Goal: Information Seeking & Learning: Learn about a topic

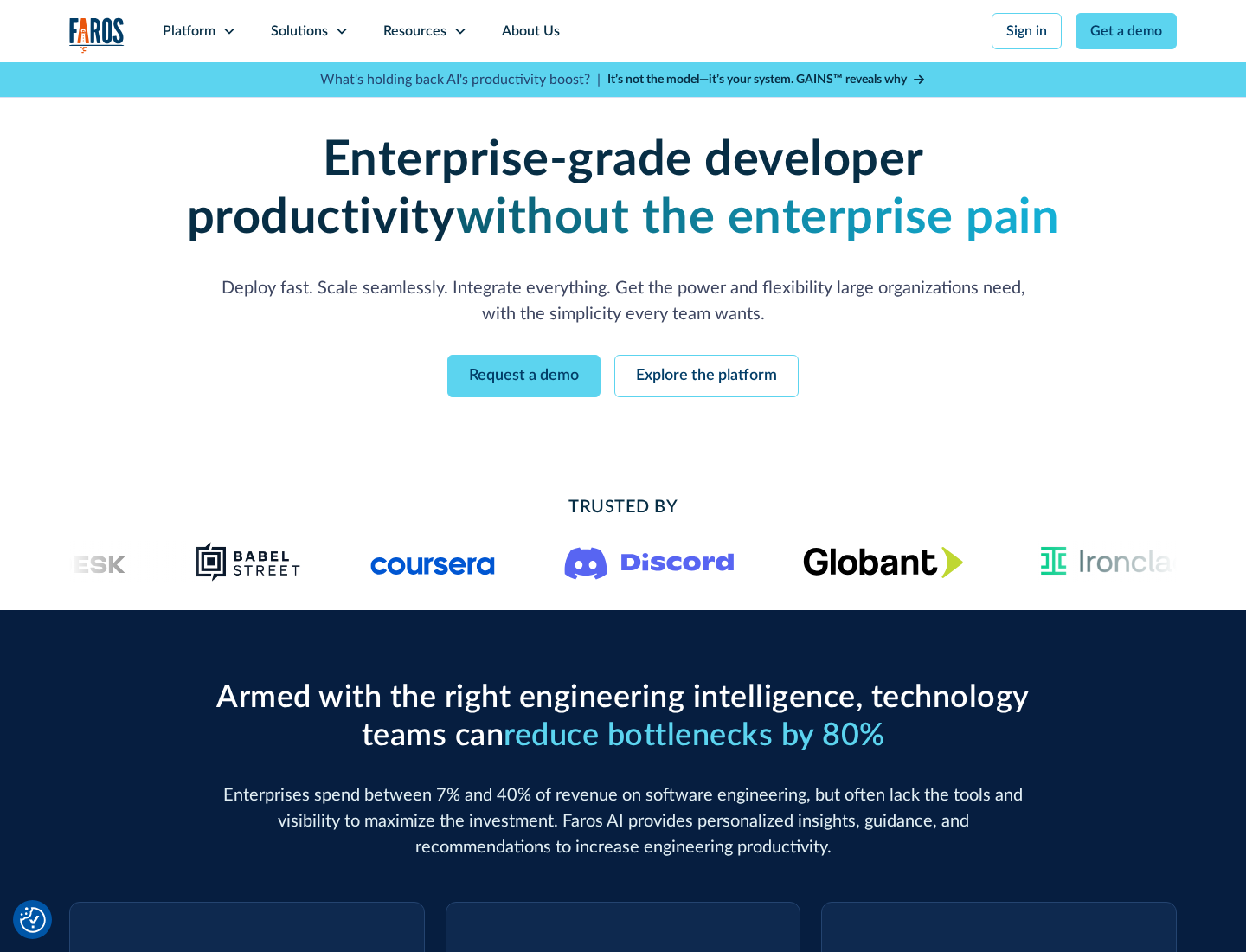
click at [228, 31] on icon at bounding box center [229, 31] width 14 height 14
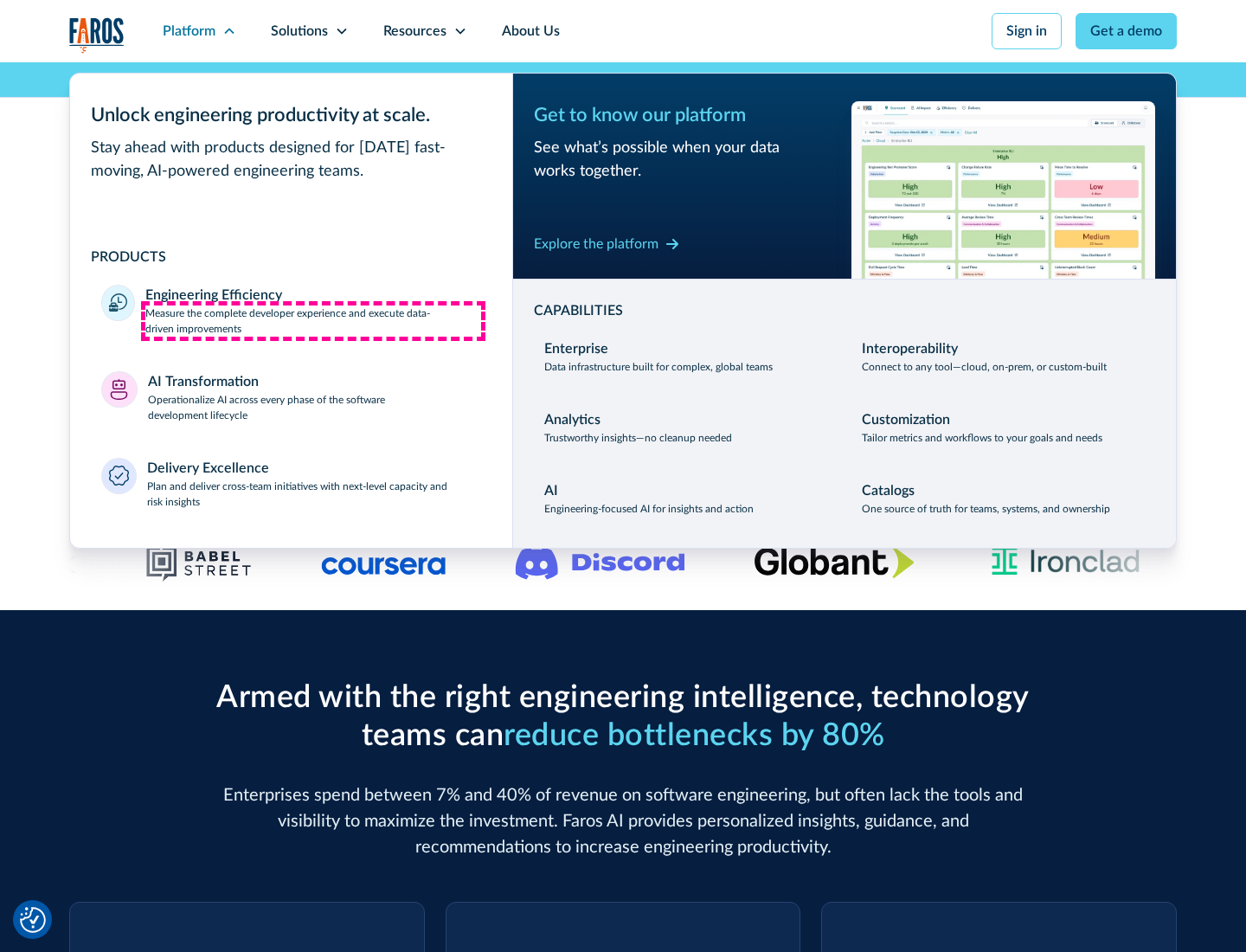
click at [313, 320] on p "Measure the complete developer experience and execute data-driven improvements" at bounding box center [313, 321] width 336 height 31
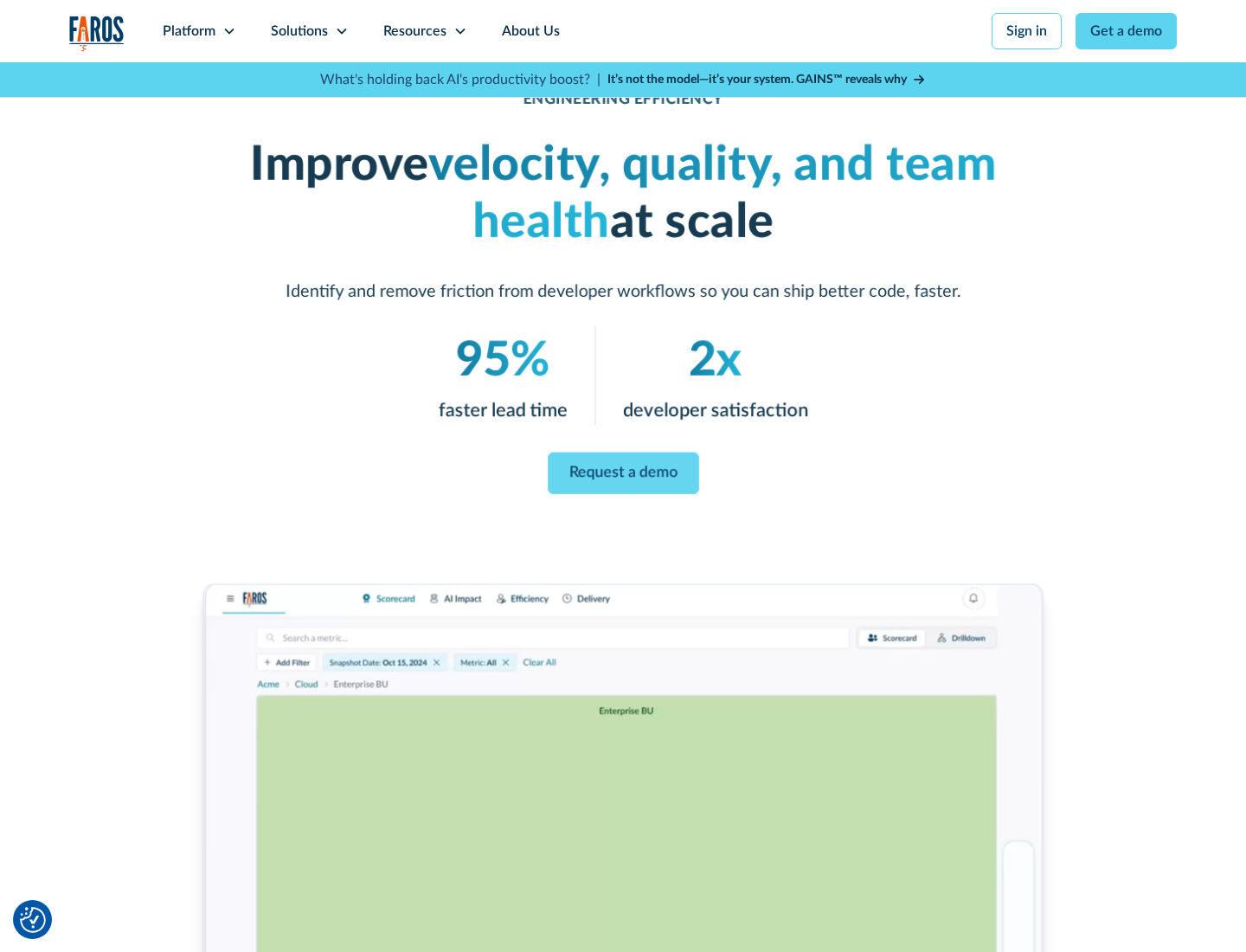
click at [623, 472] on link "Request a demo" at bounding box center [623, 473] width 151 height 42
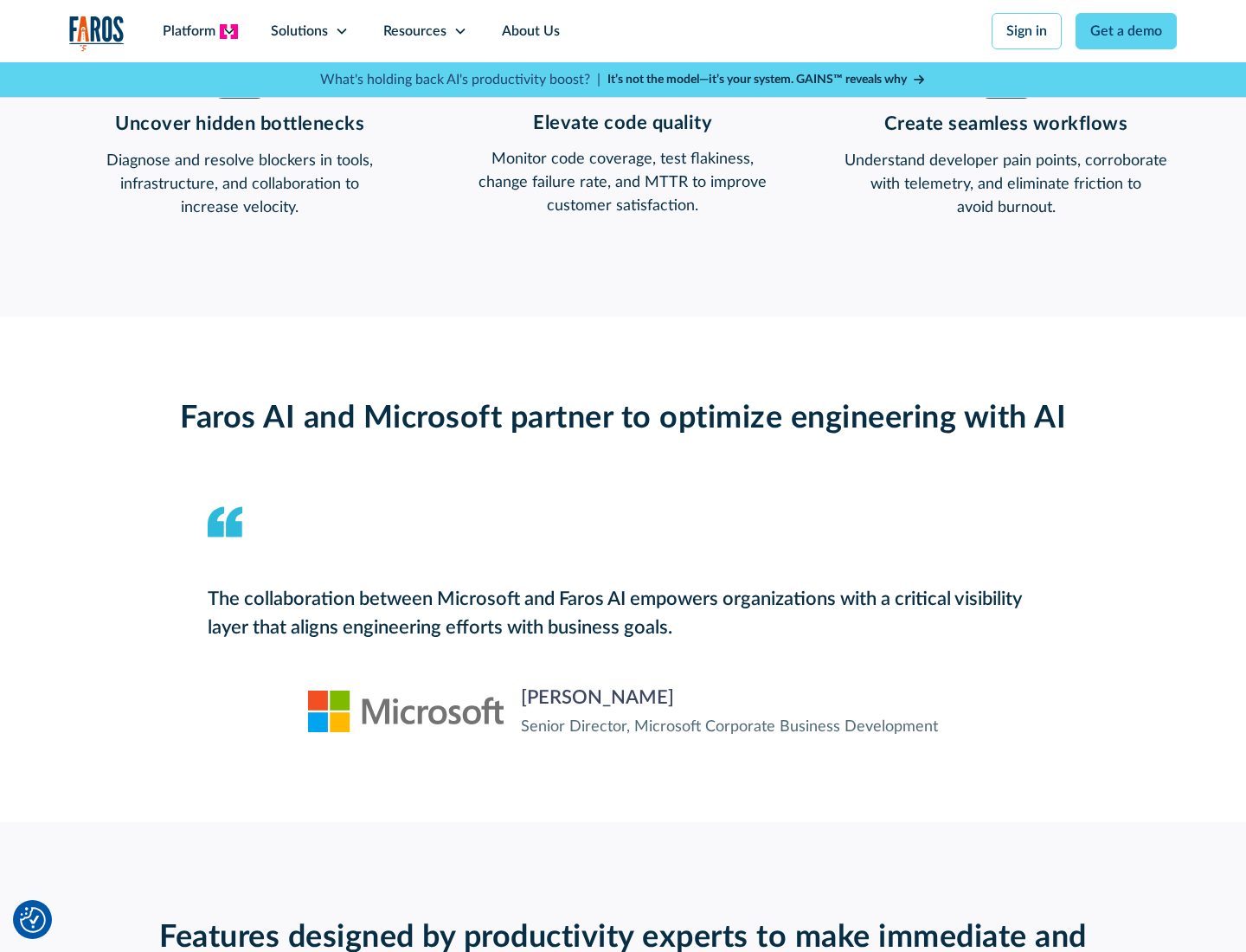
click at [228, 31] on icon at bounding box center [229, 31] width 14 height 14
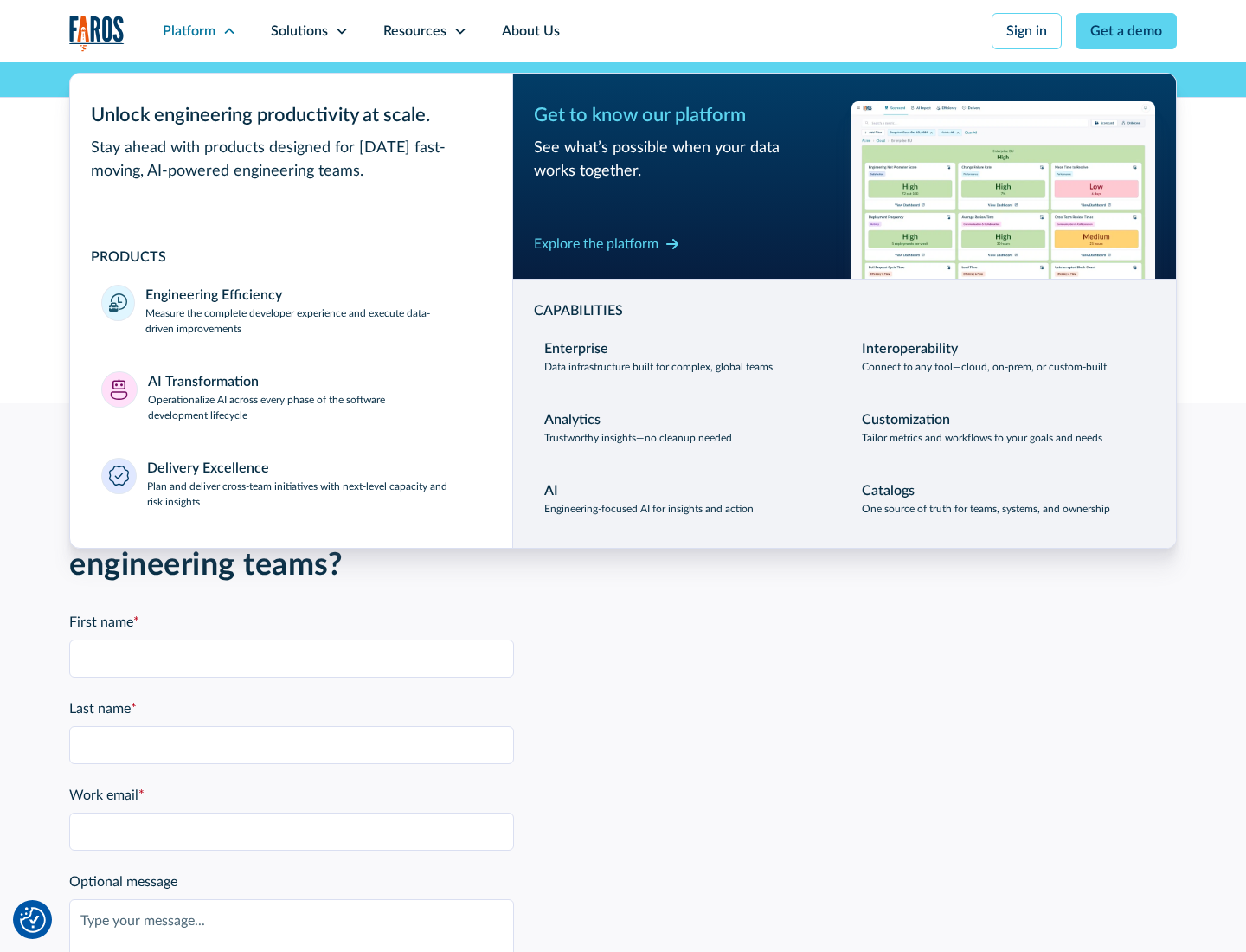
scroll to position [3798, 0]
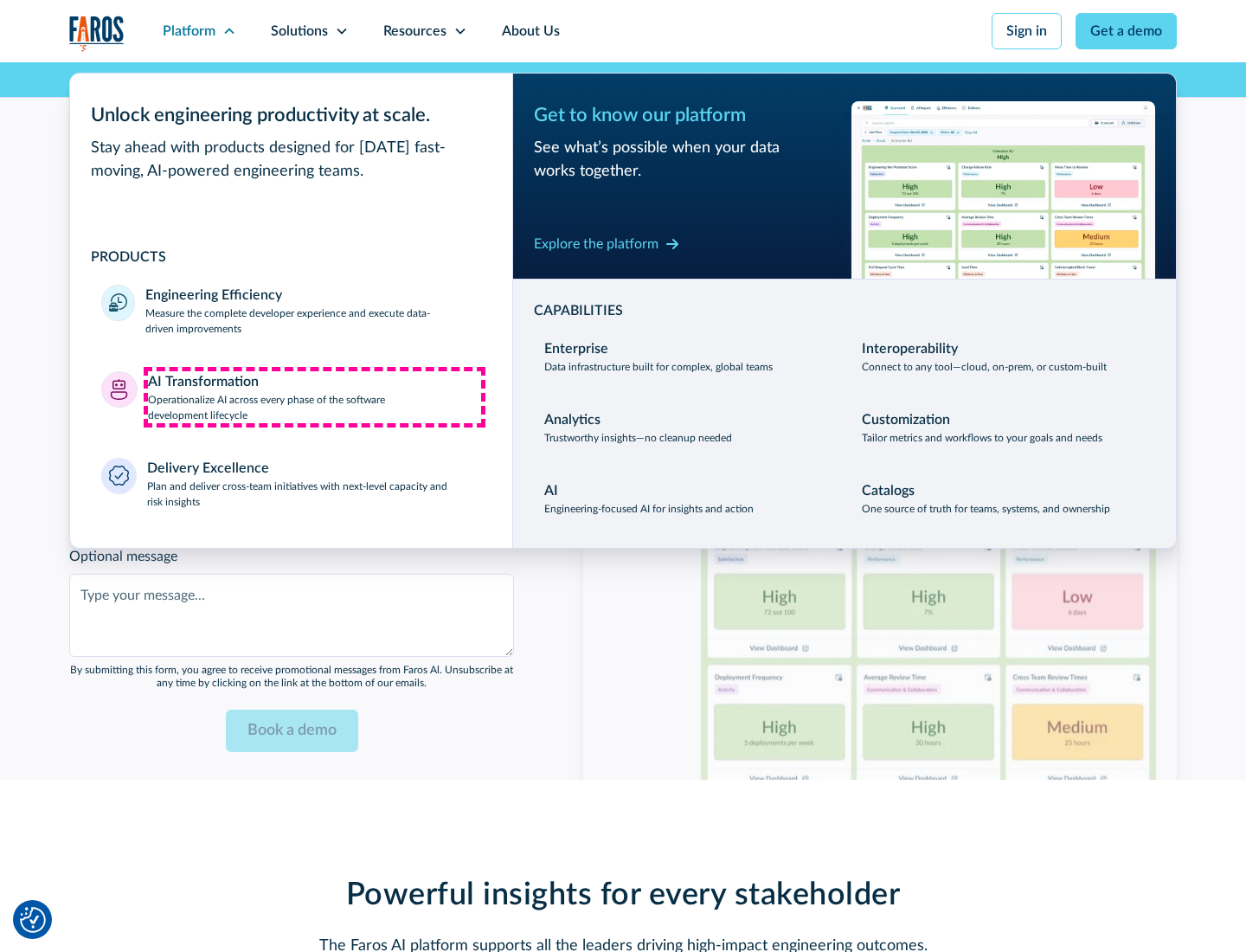
click at [314, 397] on p "Operationalize AI across every phase of the software development lifecycle" at bounding box center [314, 407] width 334 height 31
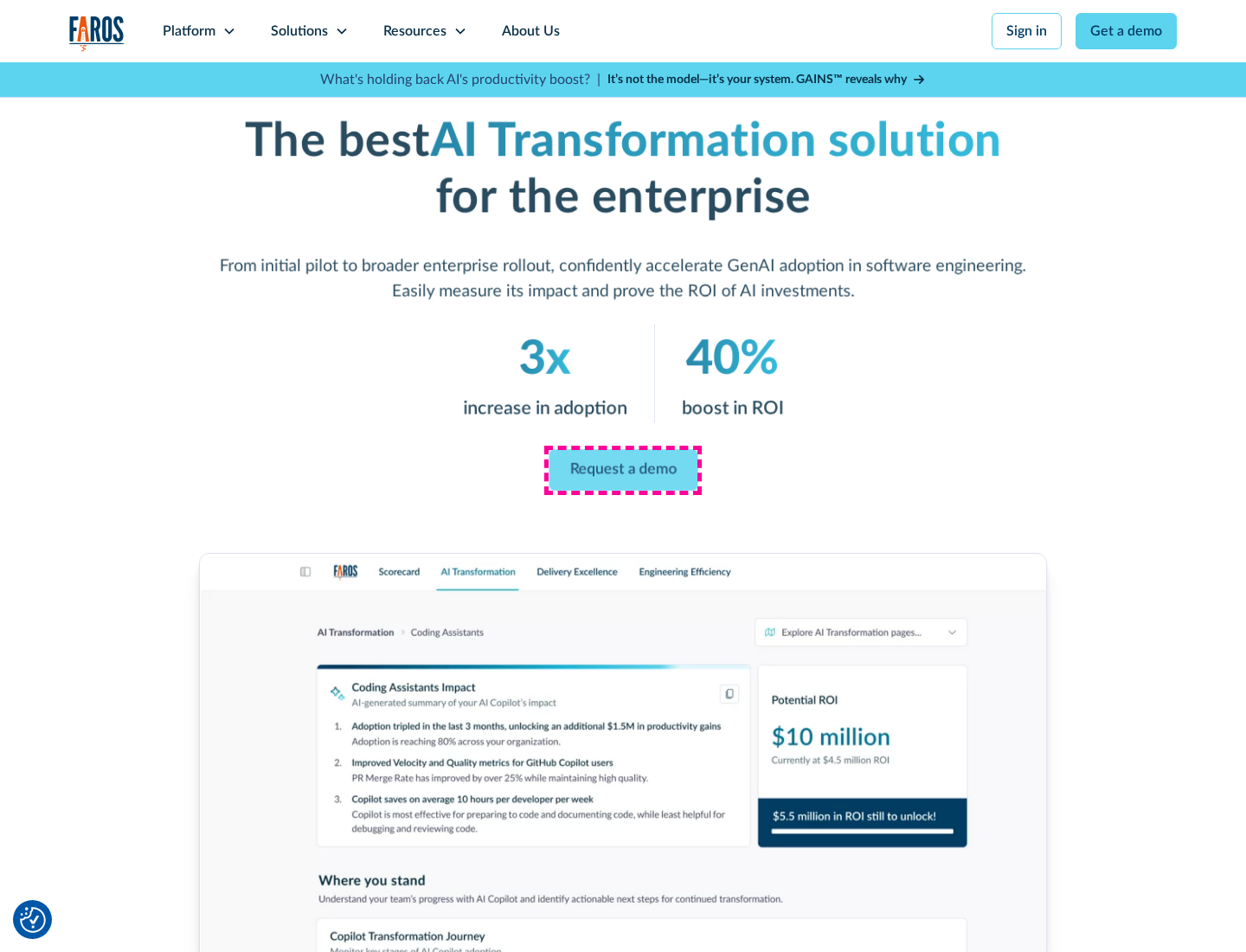
click at [623, 470] on link "Request a demo" at bounding box center [623, 471] width 149 height 42
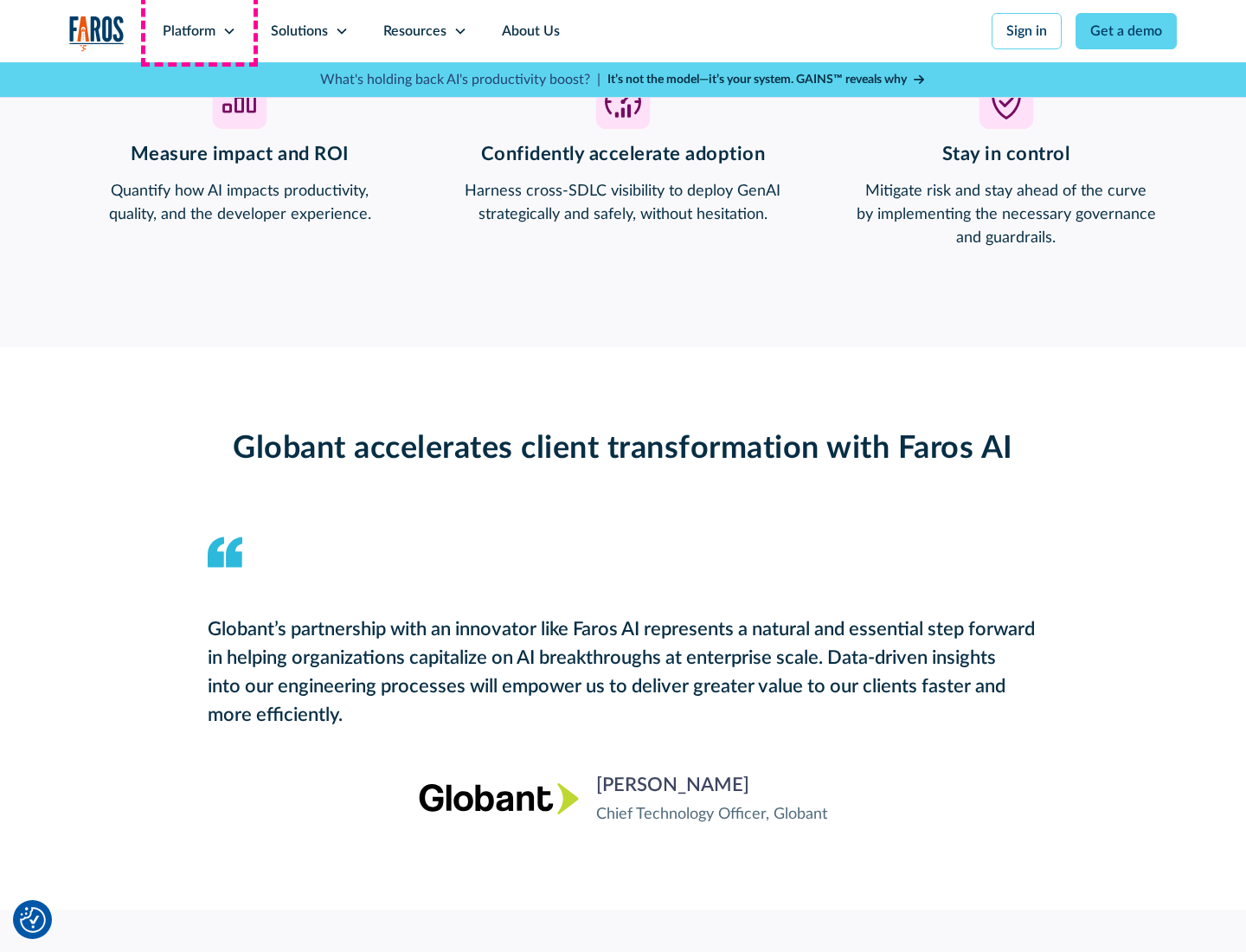
click at [199, 31] on div "Platform" at bounding box center [189, 31] width 53 height 21
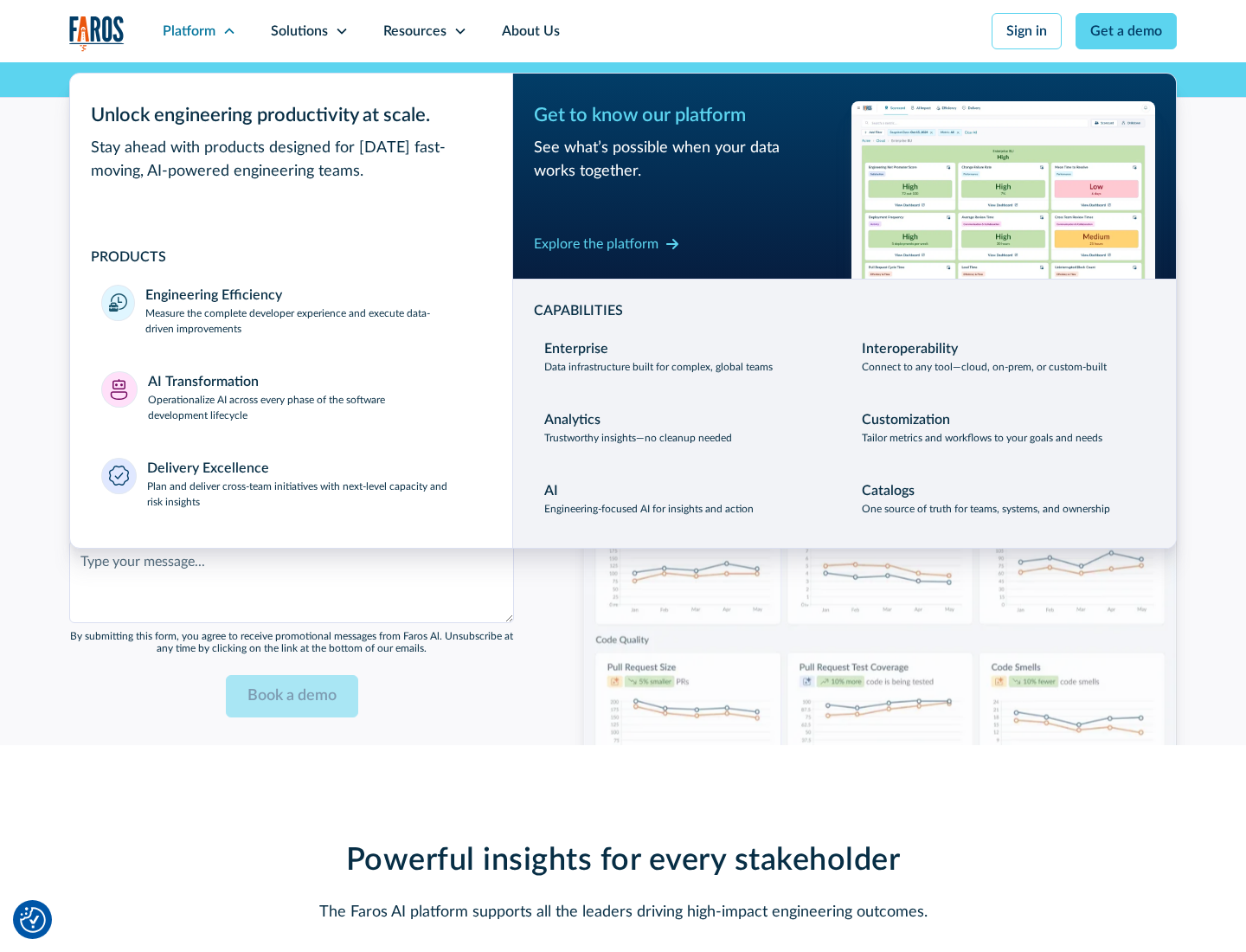
click at [596, 243] on div "Explore the platform" at bounding box center [596, 244] width 125 height 21
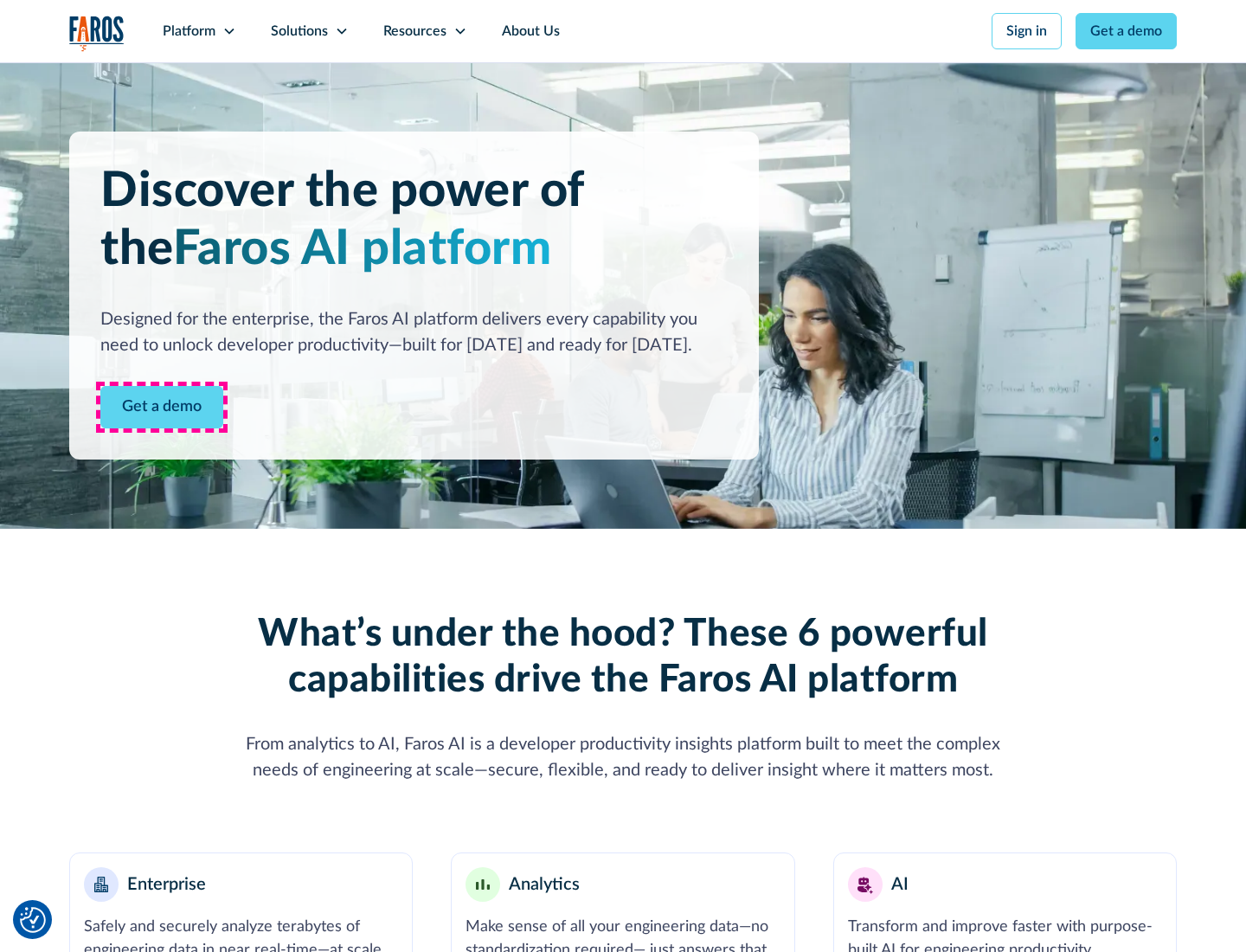
click at [162, 407] on link "Get a demo" at bounding box center [162, 407] width 123 height 43
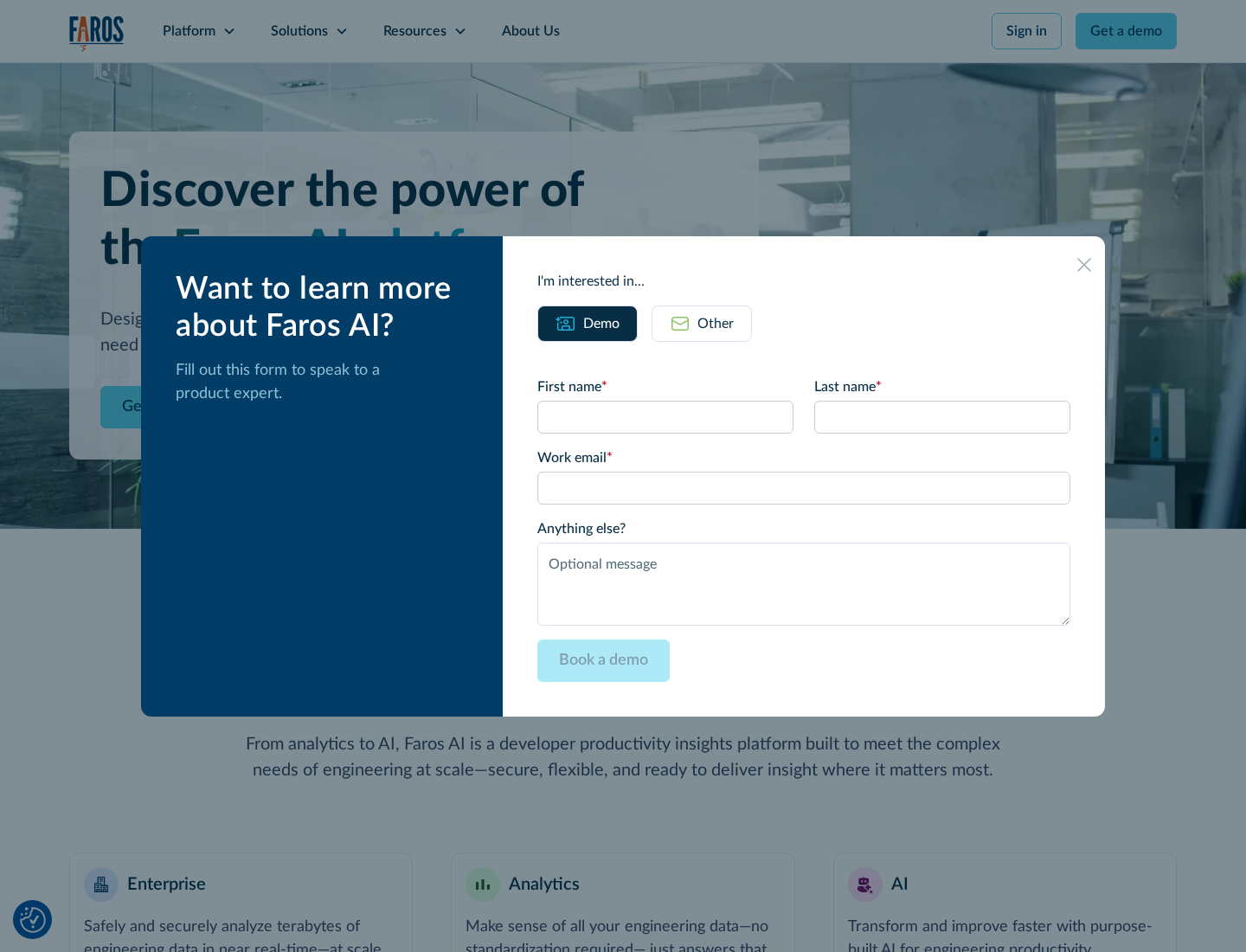
click at [715, 323] on div "Other" at bounding box center [715, 324] width 36 height 21
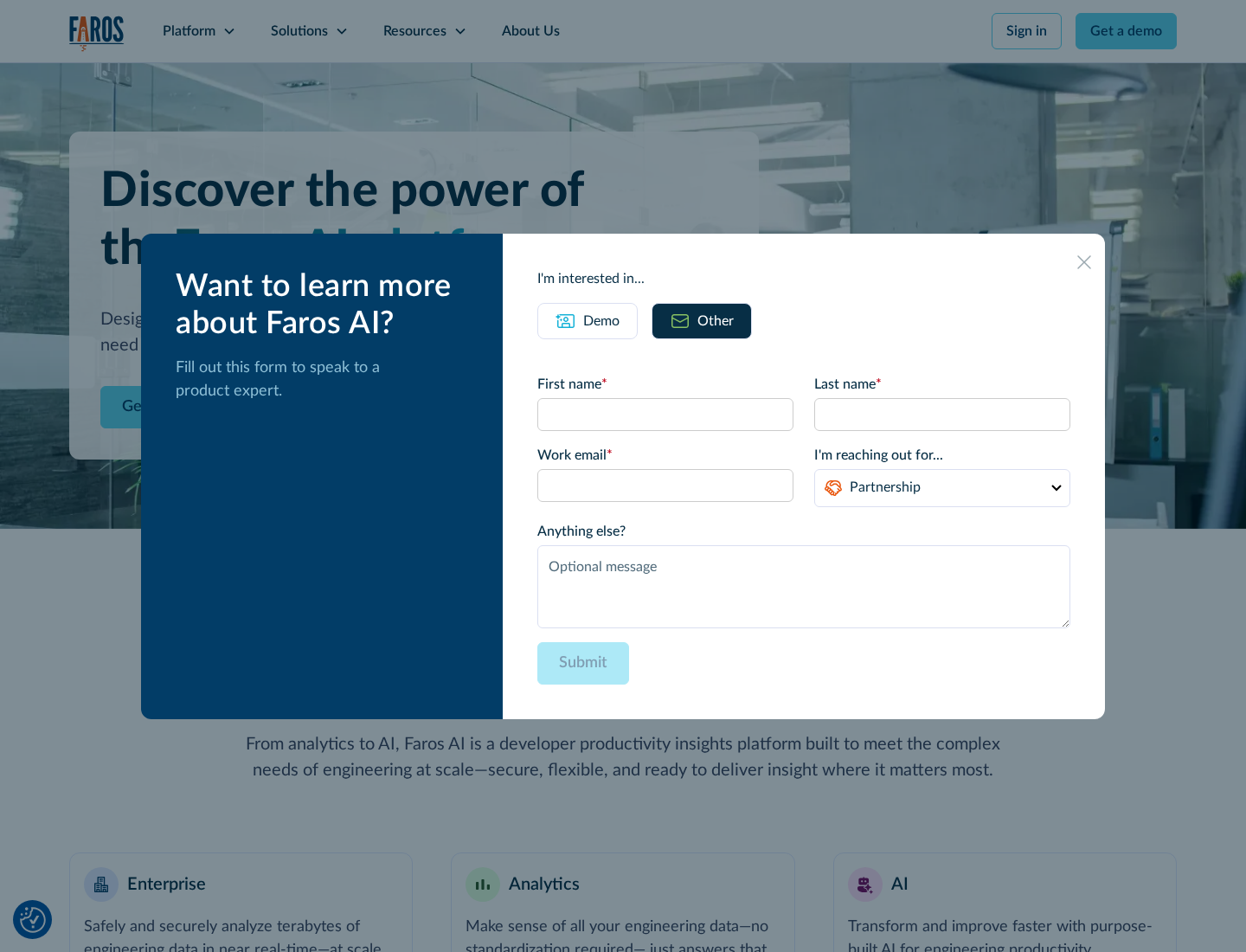
click at [602, 320] on div "Demo" at bounding box center [601, 321] width 36 height 21
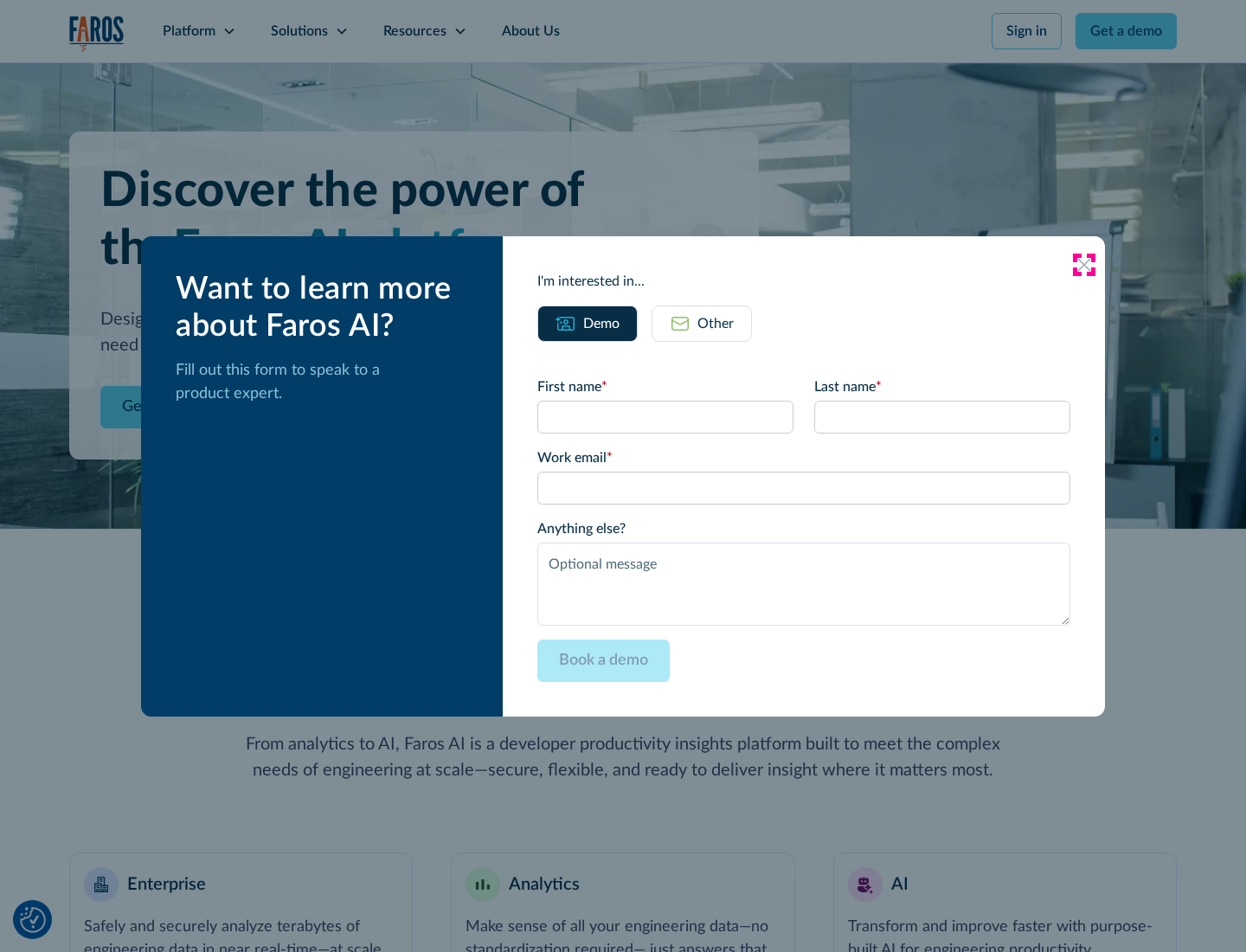
click at [1084, 264] on icon at bounding box center [1084, 265] width 14 height 14
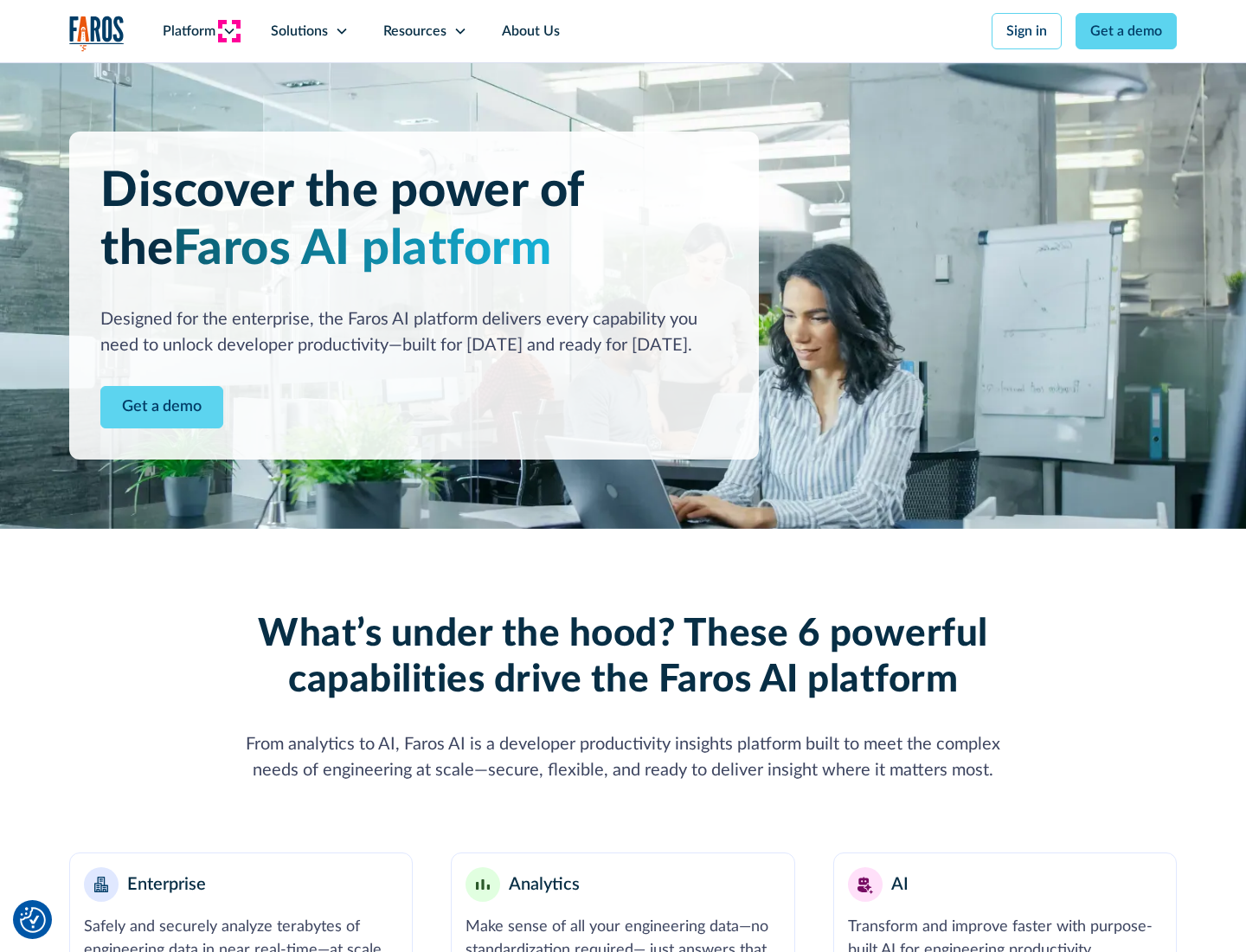
click at [228, 31] on icon at bounding box center [229, 31] width 14 height 14
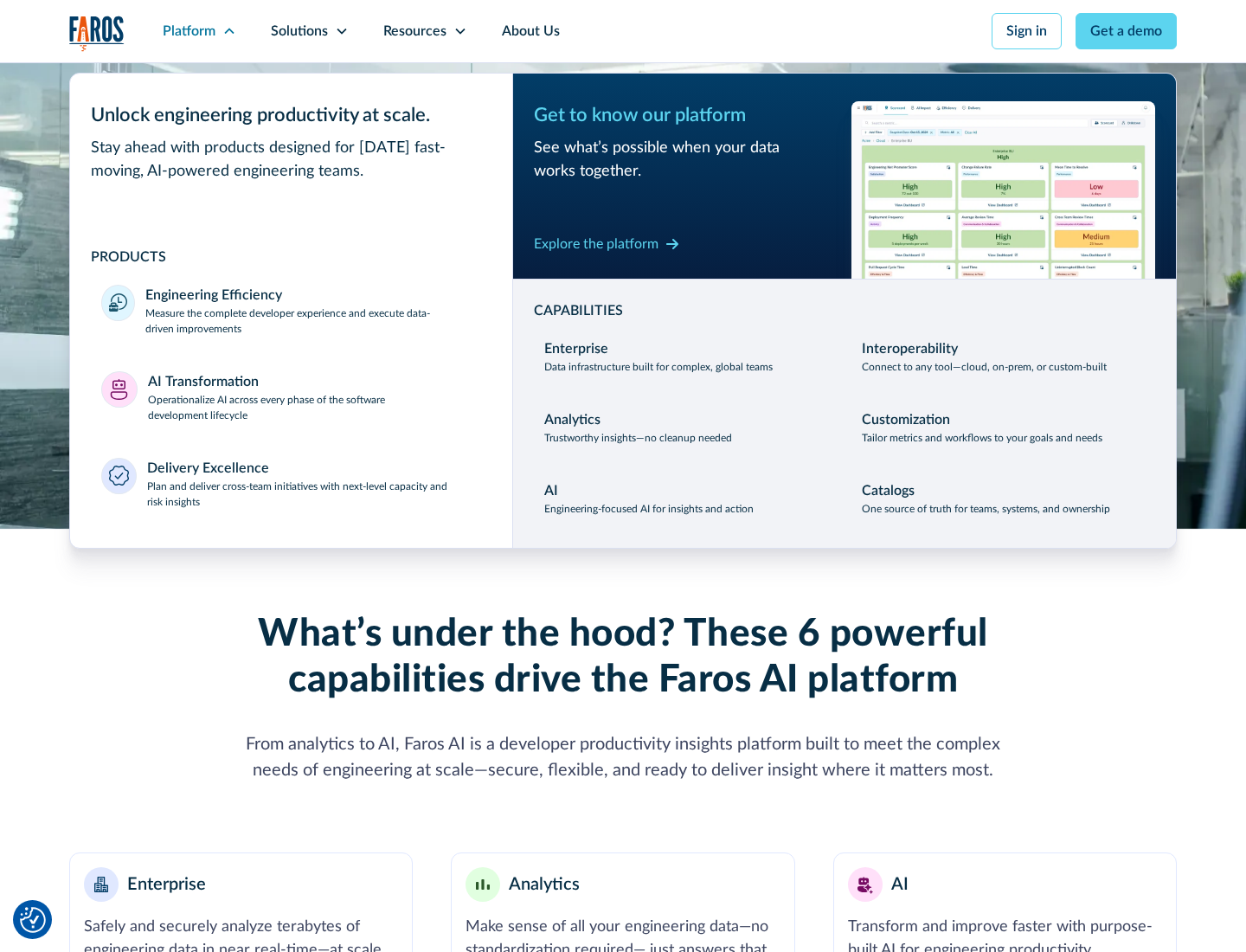
click at [313, 493] on p "Plan and deliver cross-team initiatives with next-level capacity and risk insig…" at bounding box center [314, 494] width 335 height 31
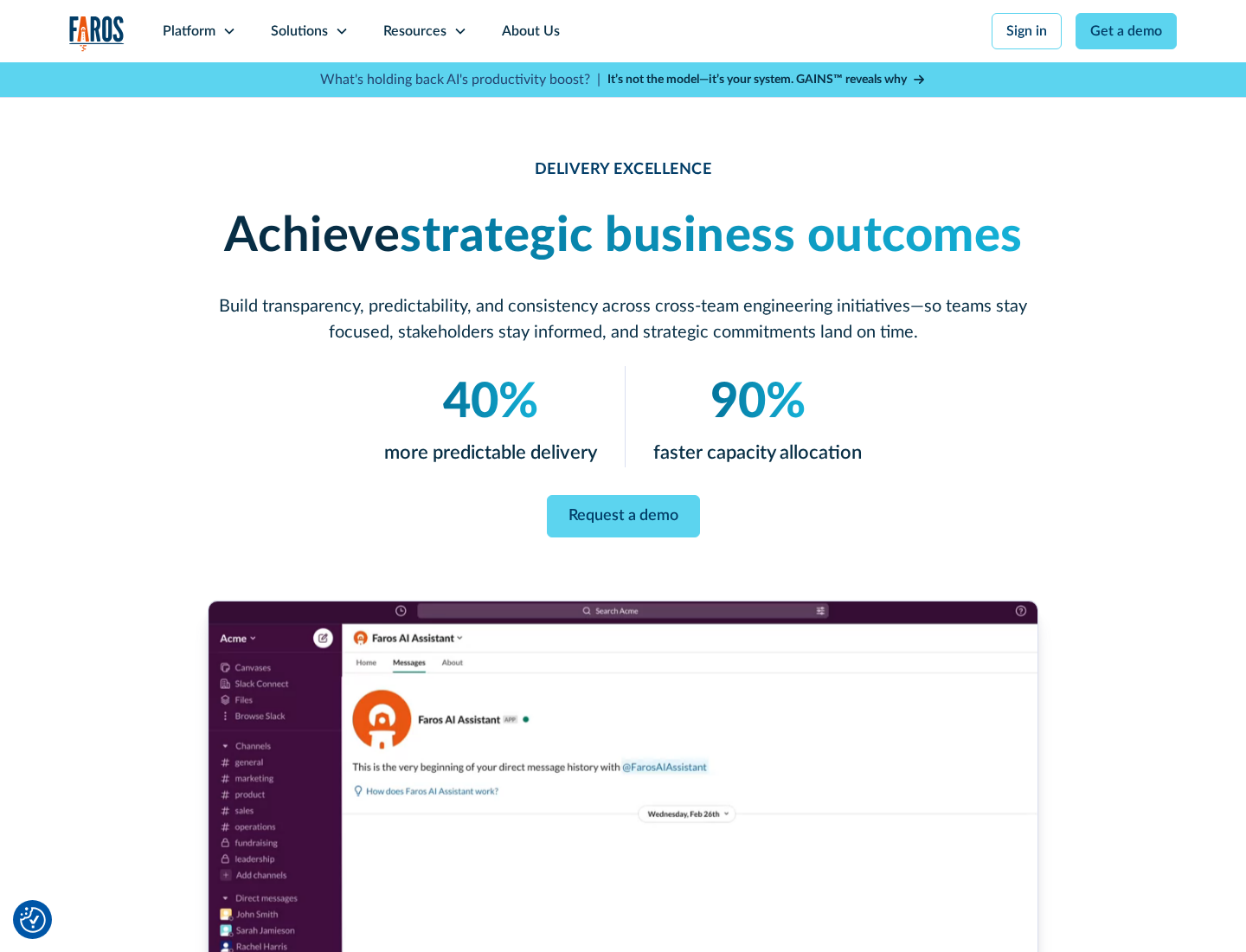
click at [341, 31] on icon at bounding box center [342, 31] width 14 height 14
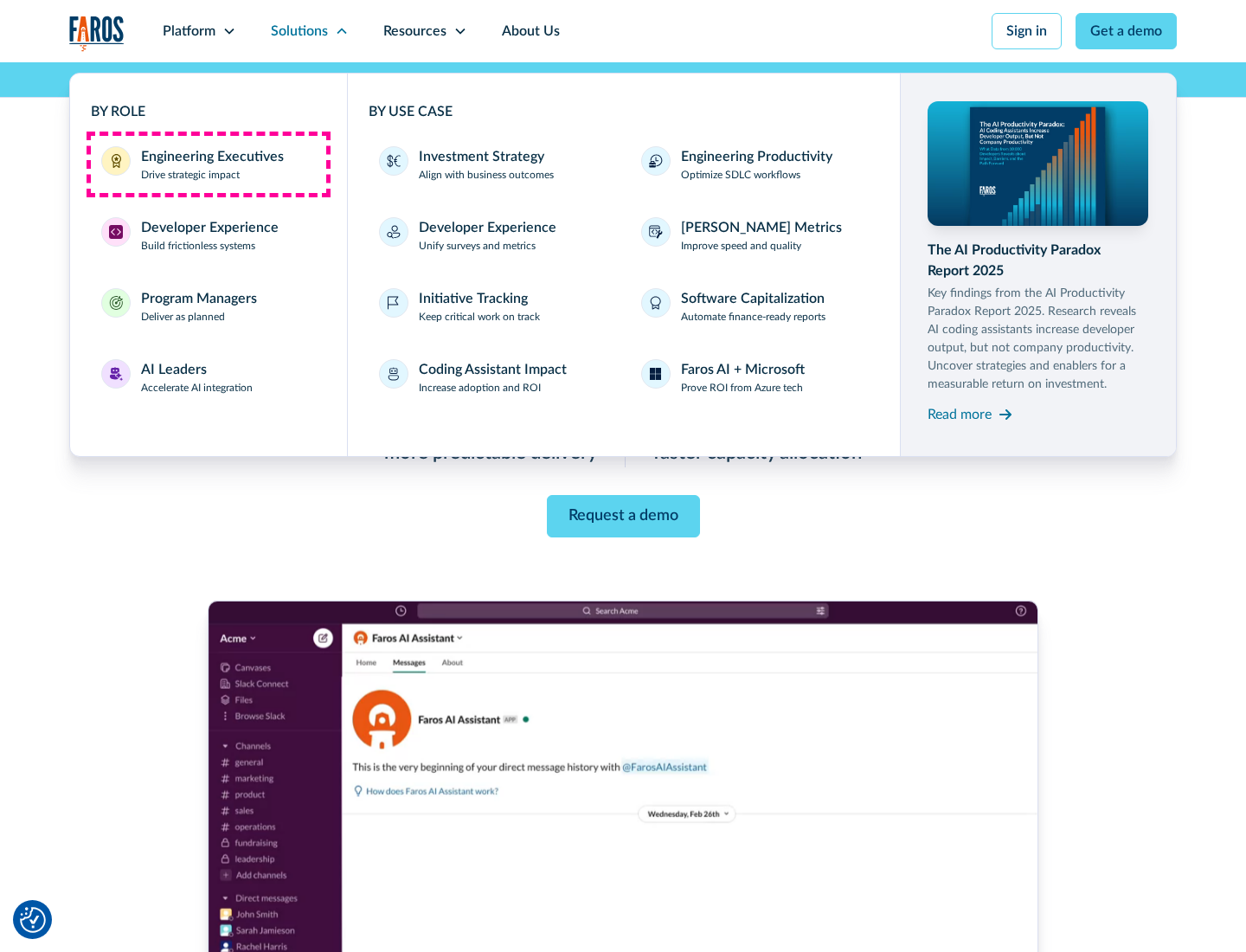
click at [208, 165] on div "Engineering Executives" at bounding box center [212, 157] width 143 height 21
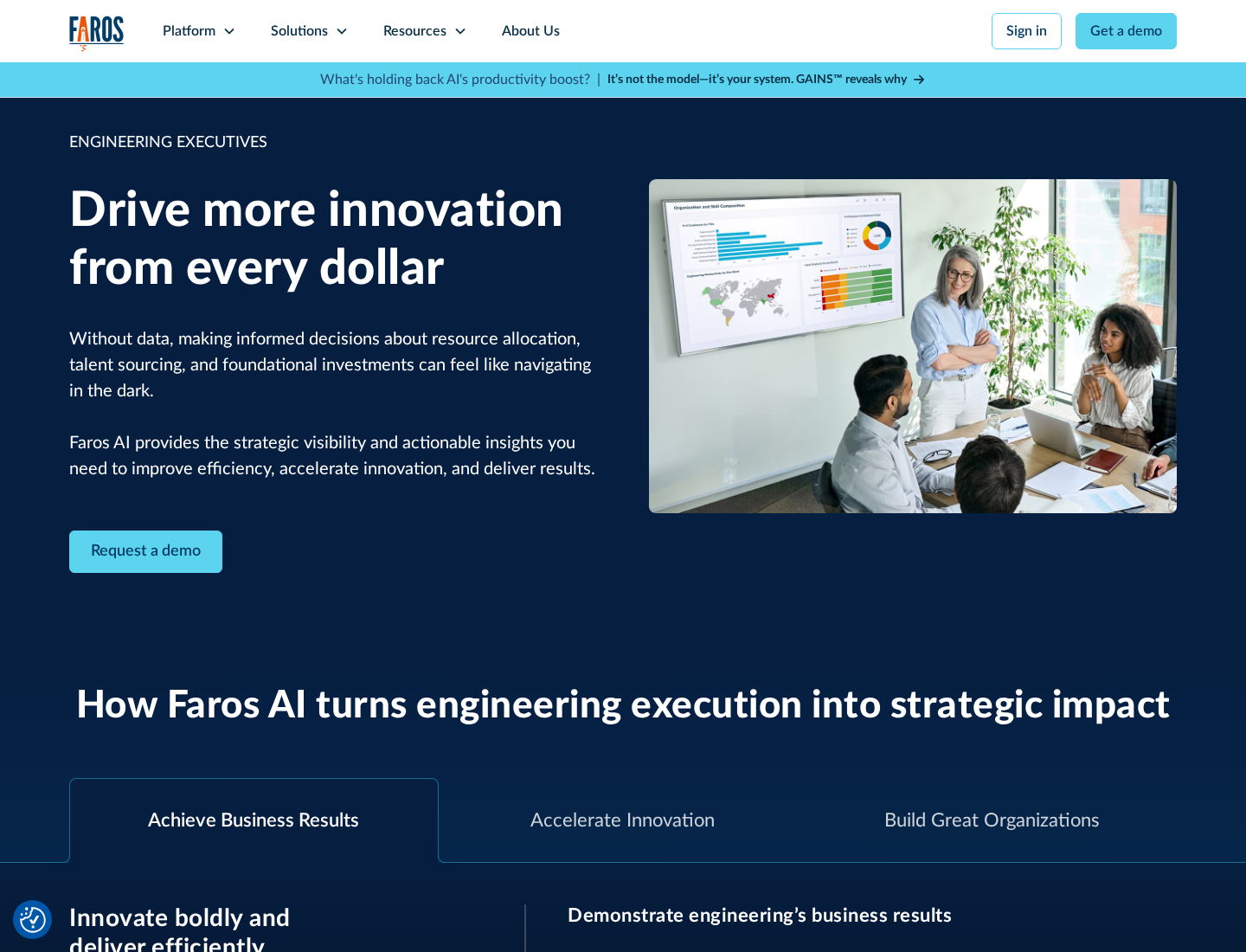
click at [341, 31] on icon at bounding box center [342, 31] width 14 height 14
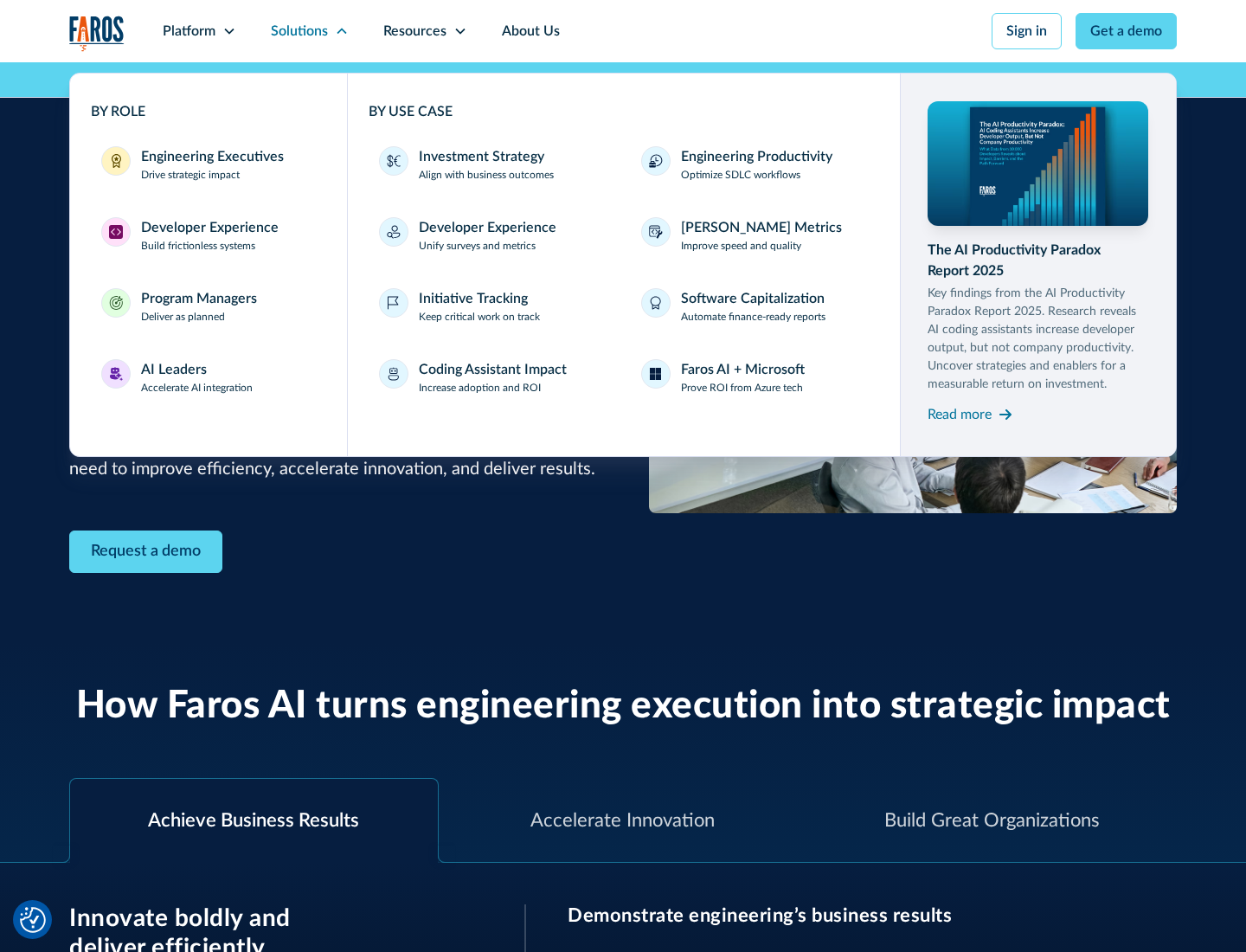
click at [208, 228] on div "Developer Experience" at bounding box center [209, 228] width 137 height 21
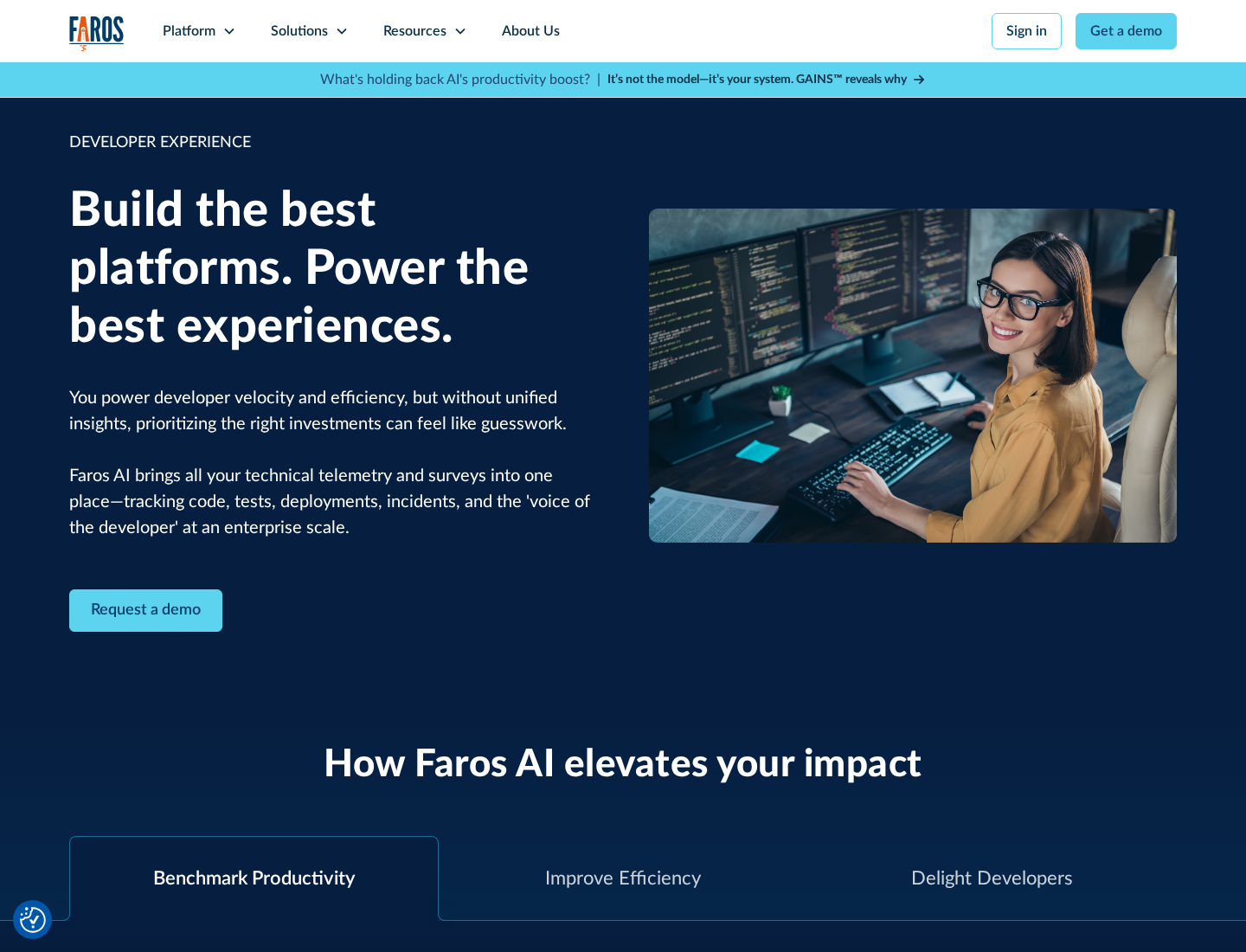
click at [309, 31] on div "Solutions" at bounding box center [299, 31] width 57 height 21
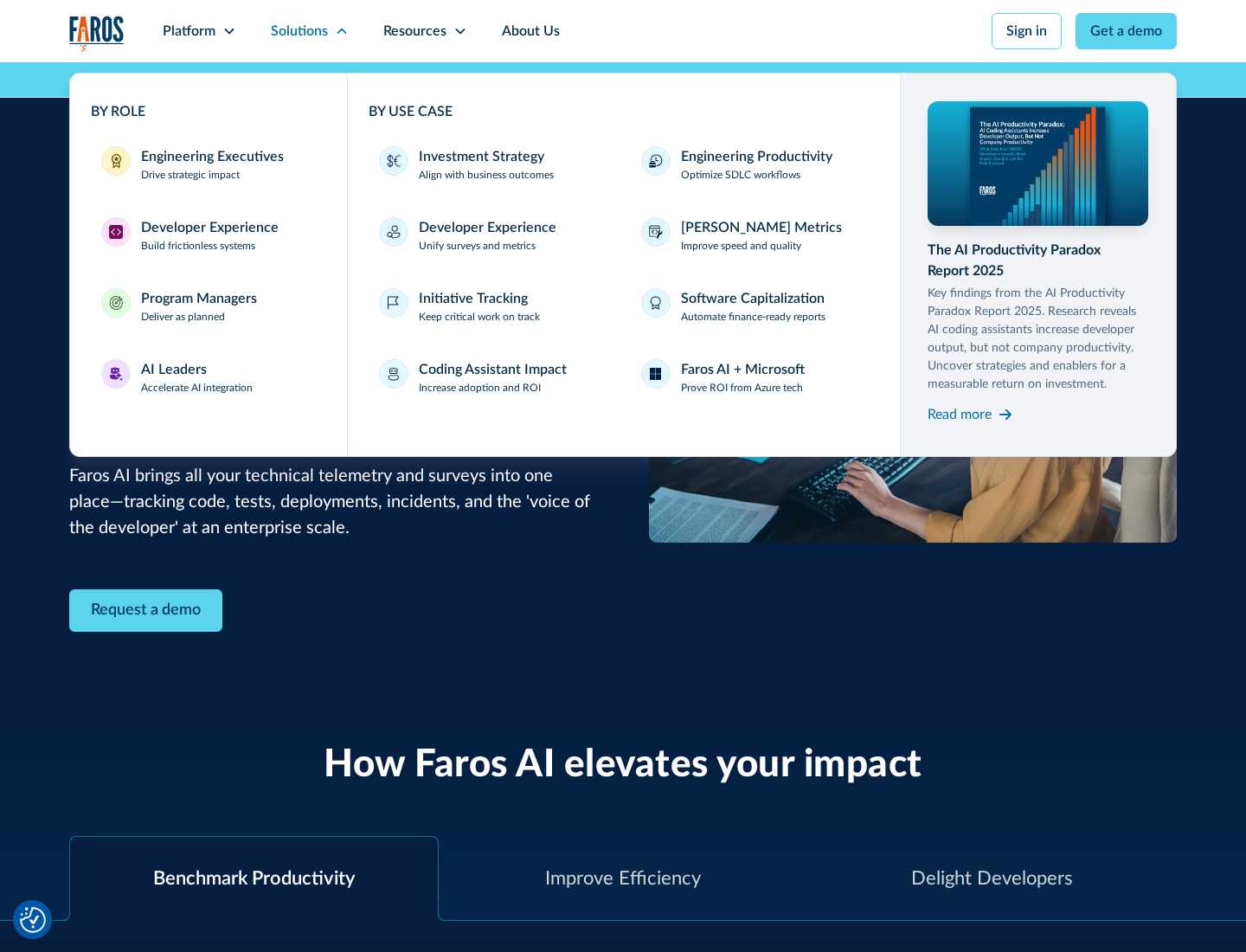
click at [198, 307] on div "Program Managers" at bounding box center [199, 299] width 116 height 21
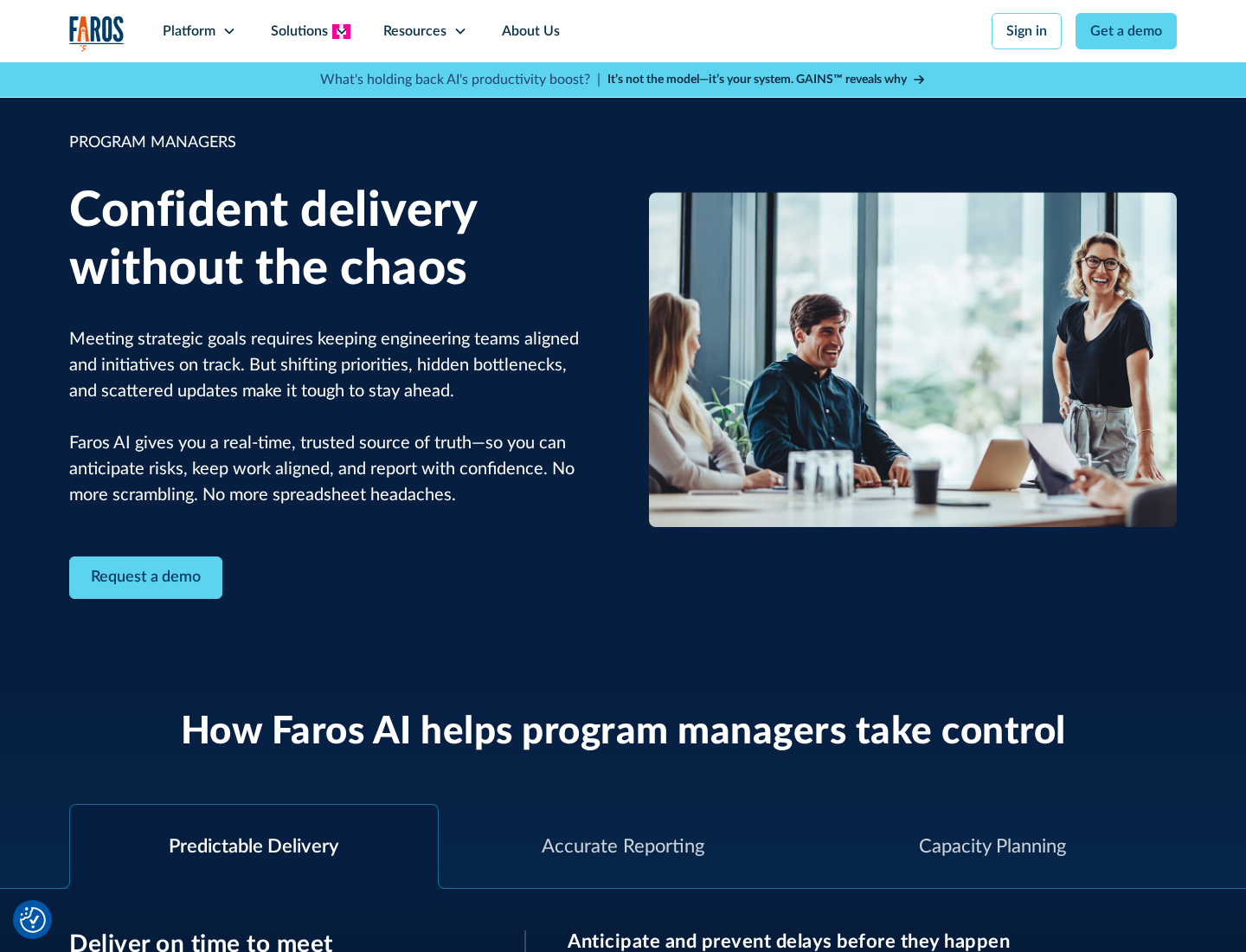
click at [341, 31] on icon at bounding box center [342, 31] width 14 height 14
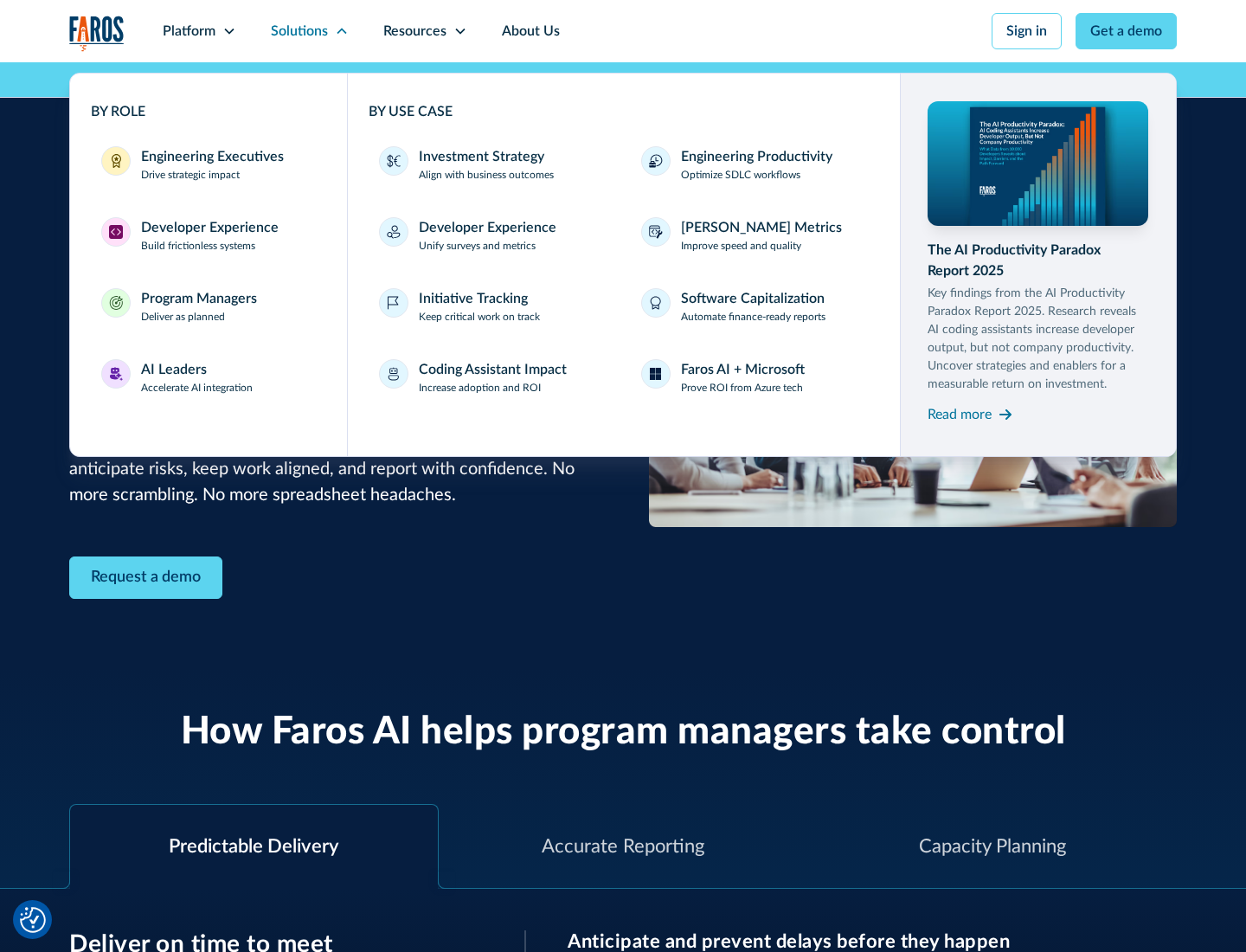
click at [198, 378] on div "AI Leaders" at bounding box center [174, 370] width 66 height 21
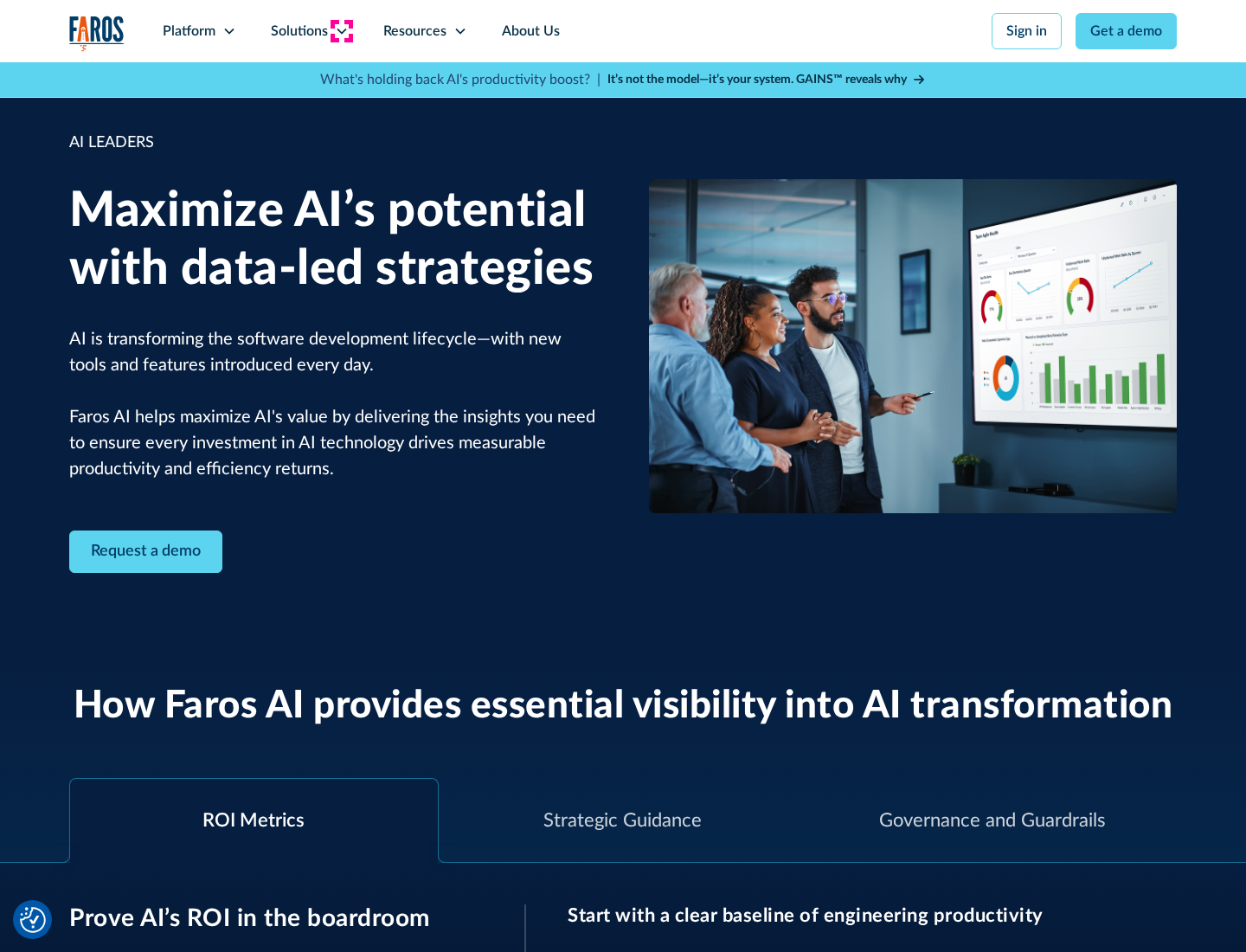
click at [341, 31] on icon at bounding box center [342, 31] width 14 height 14
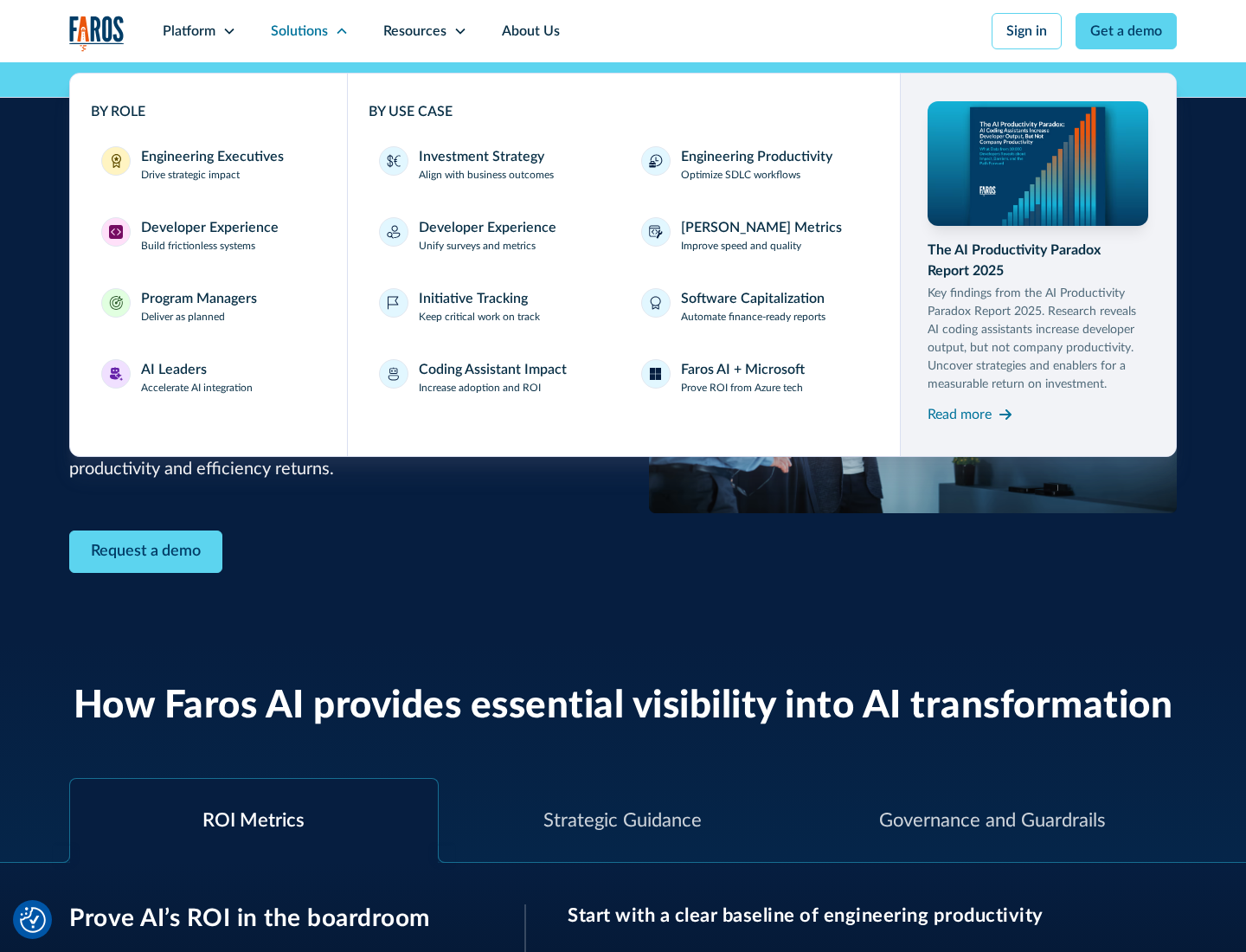
click at [480, 157] on div "Investment Strategy" at bounding box center [482, 157] width 126 height 21
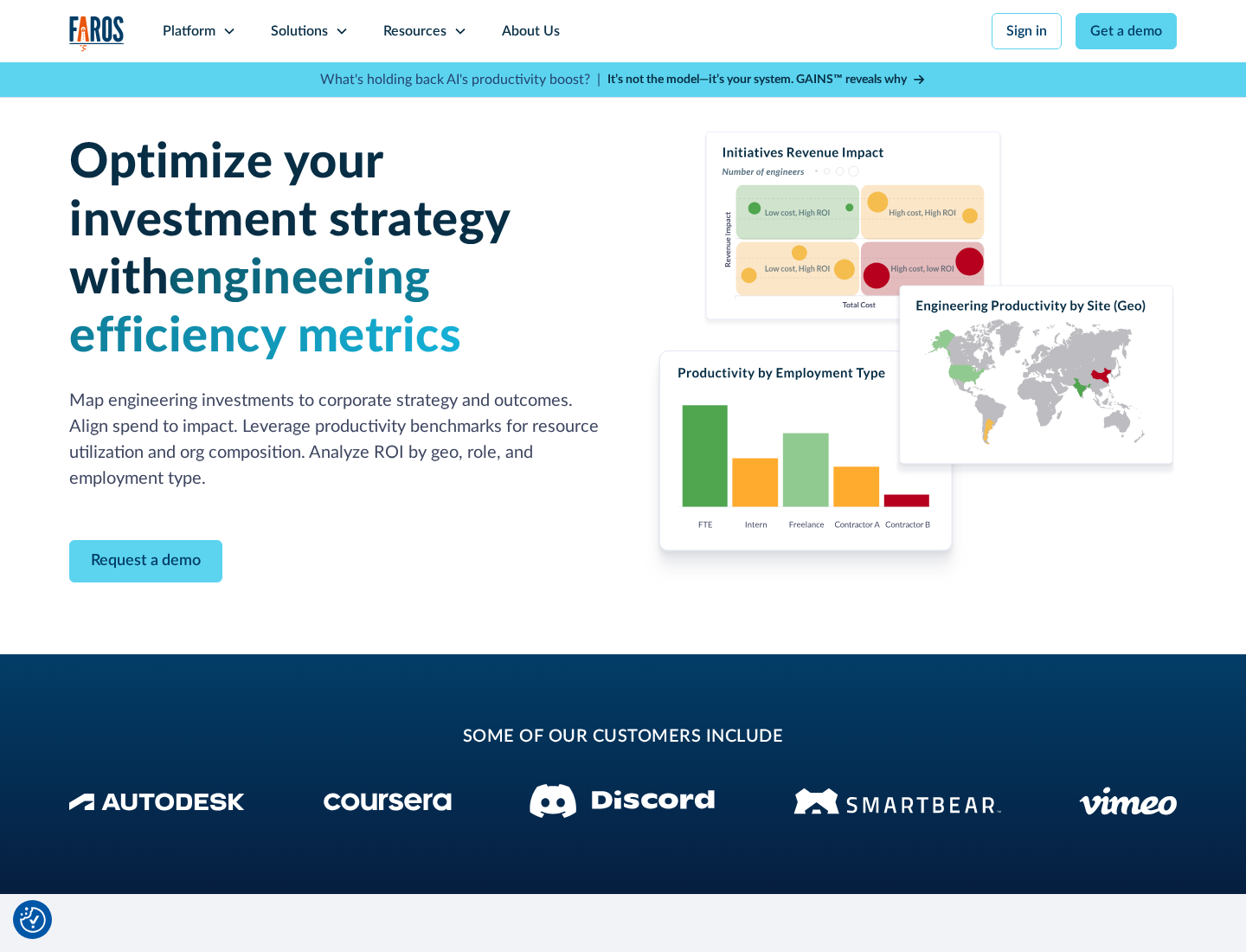
click at [341, 31] on icon at bounding box center [342, 31] width 14 height 14
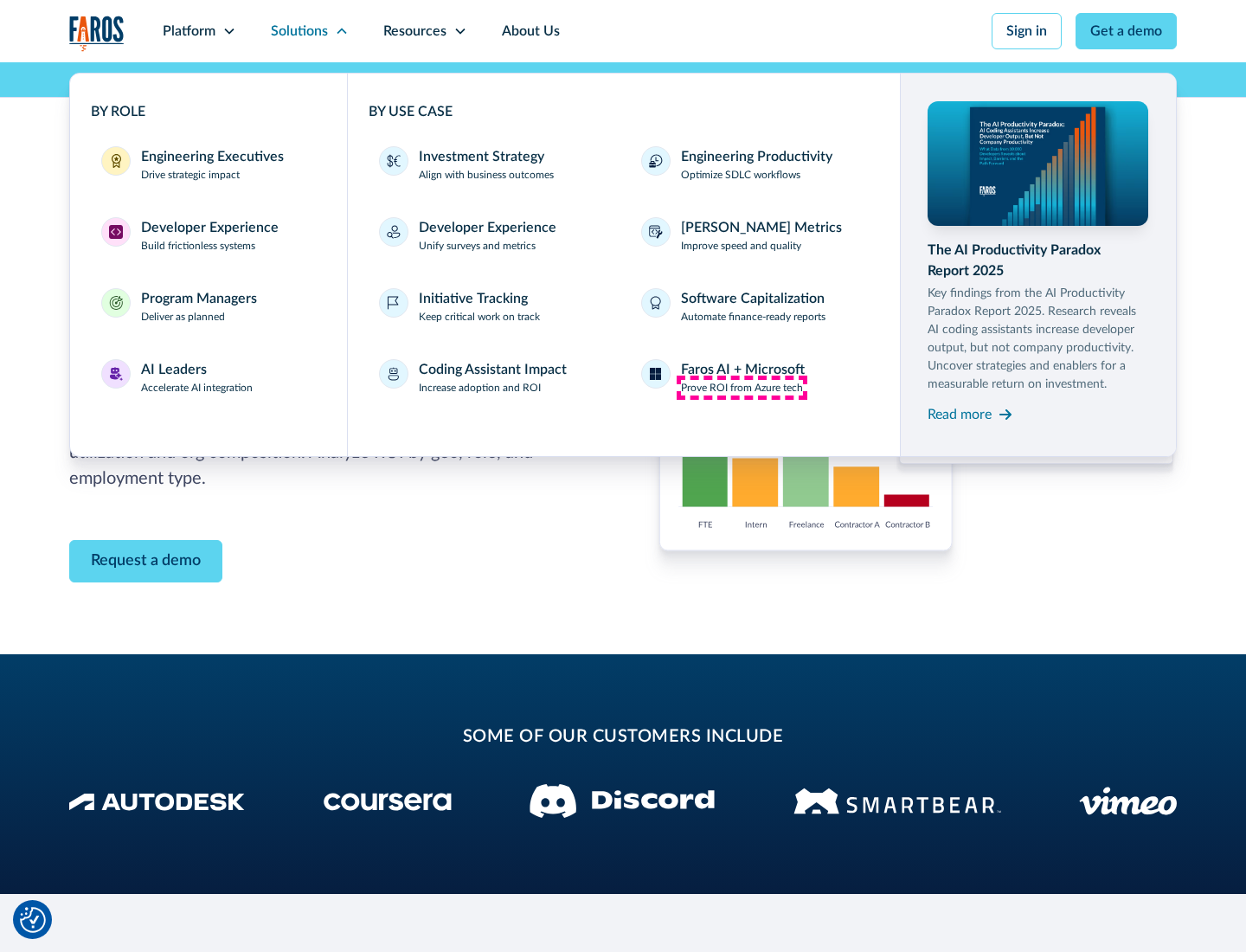
click at [742, 388] on p "Prove ROI from Azure tech" at bounding box center [742, 388] width 122 height 15
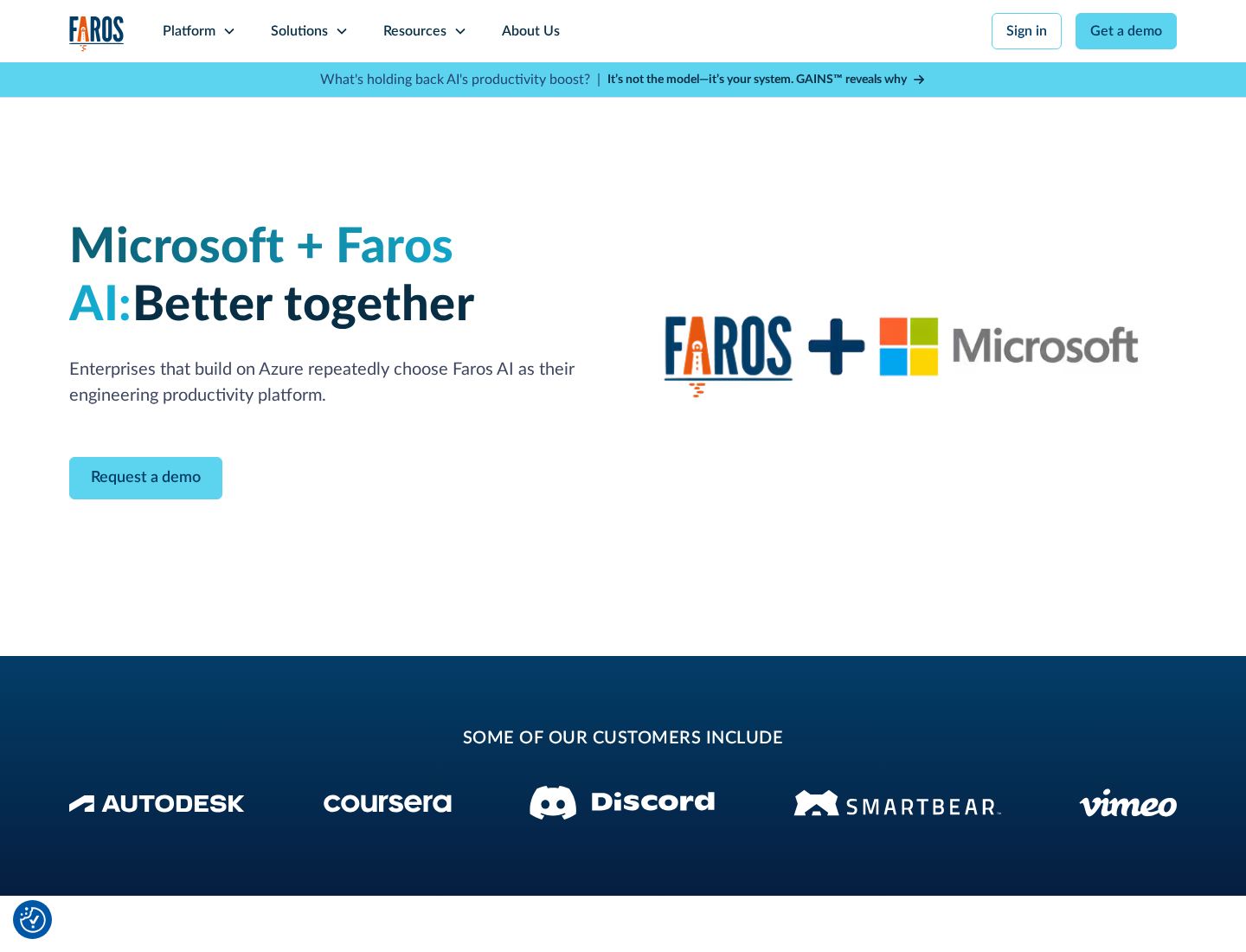
click at [341, 31] on icon at bounding box center [342, 31] width 14 height 14
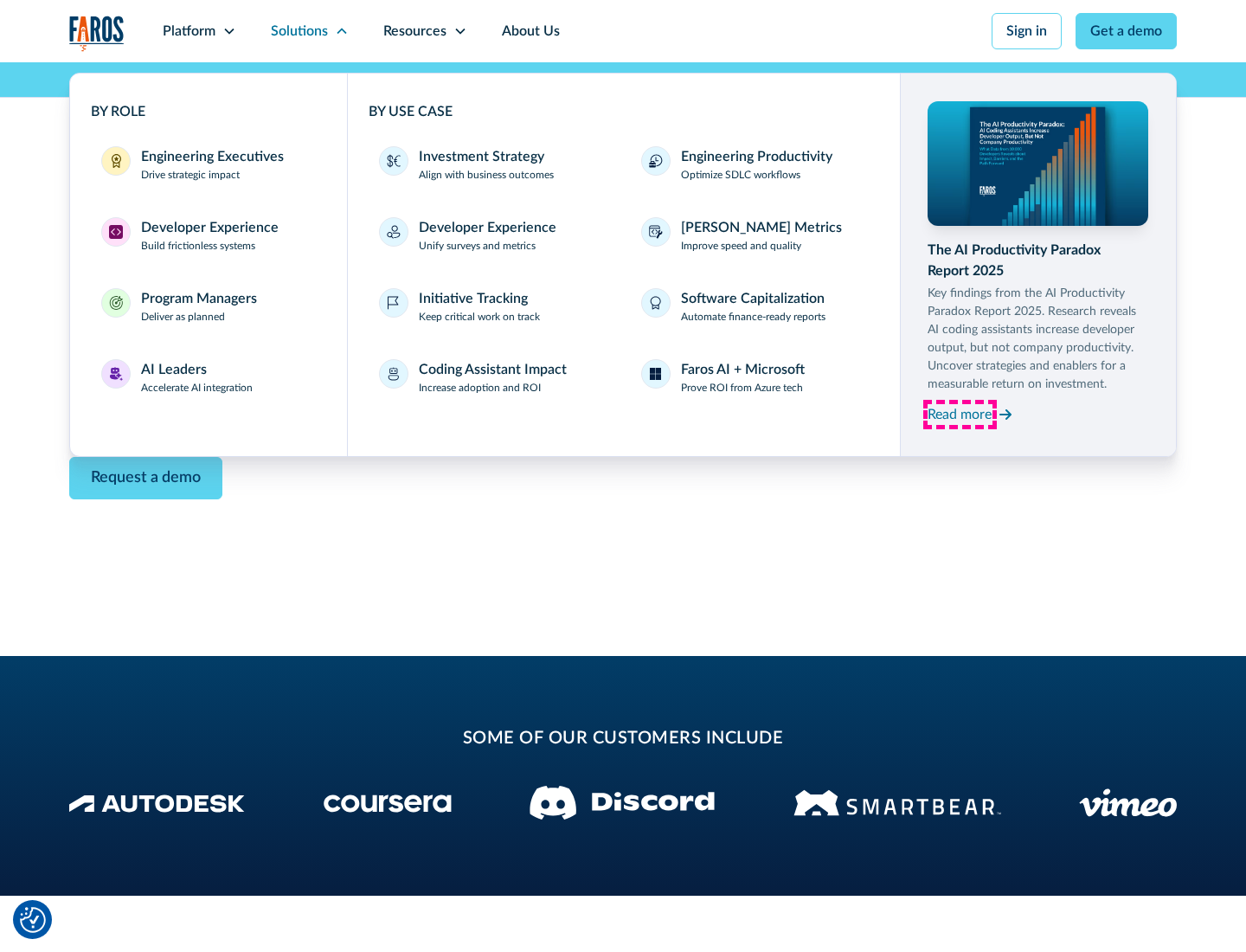
click at [959, 414] on div "Read more" at bounding box center [960, 414] width 64 height 21
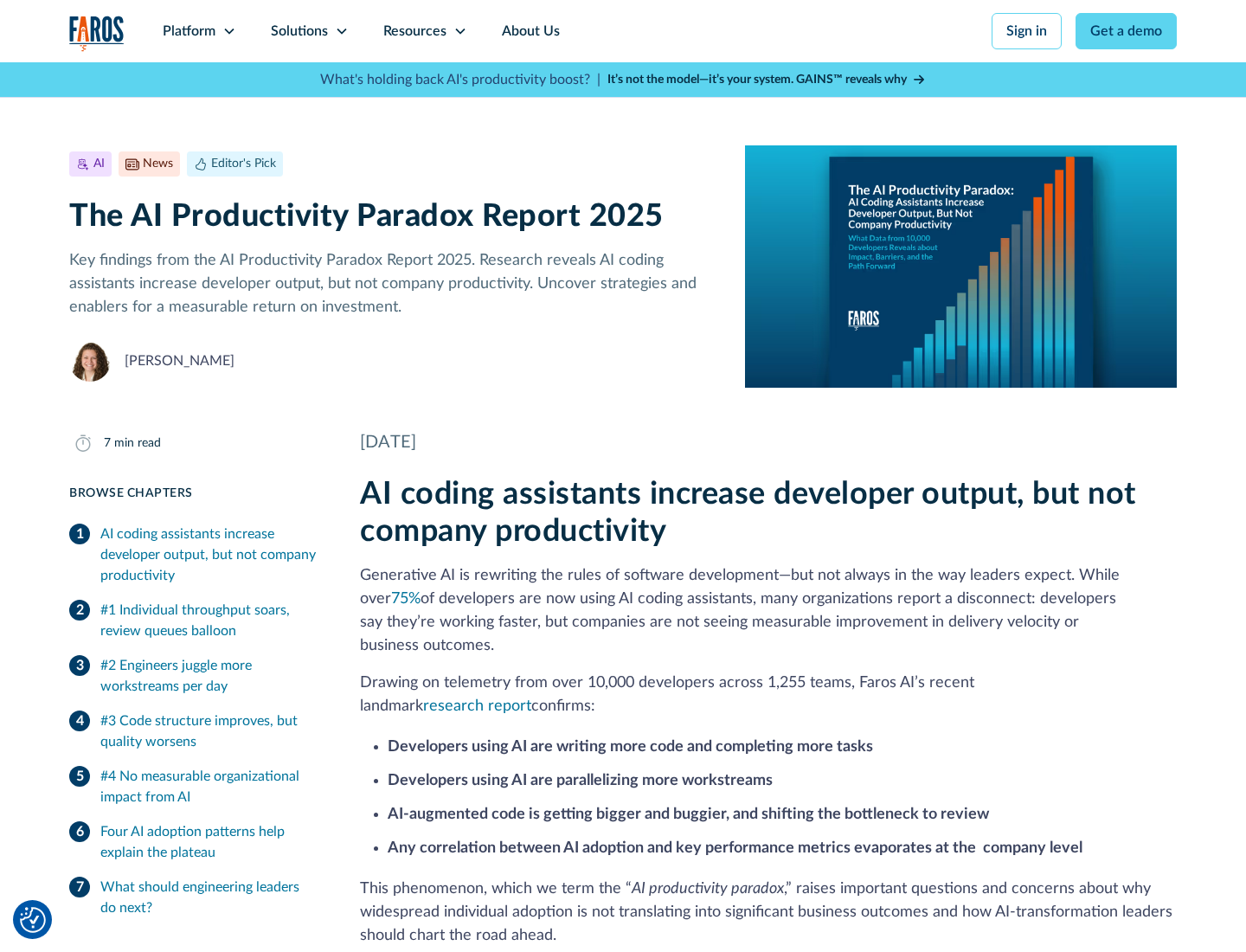
click at [459, 31] on icon at bounding box center [460, 31] width 14 height 14
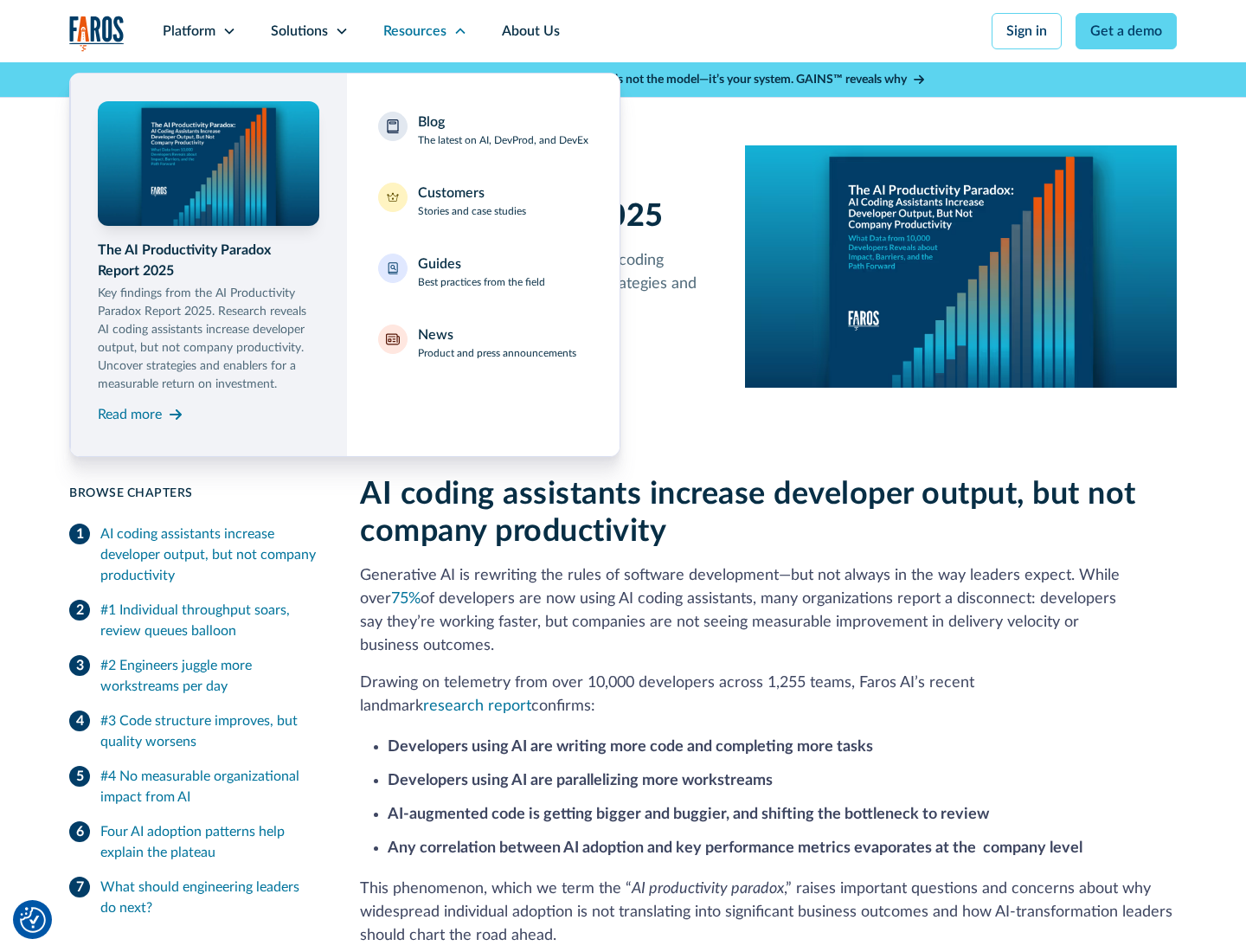
click at [502, 130] on div "Blog The latest on AI, DevProd, and DevEx" at bounding box center [503, 130] width 170 height 36
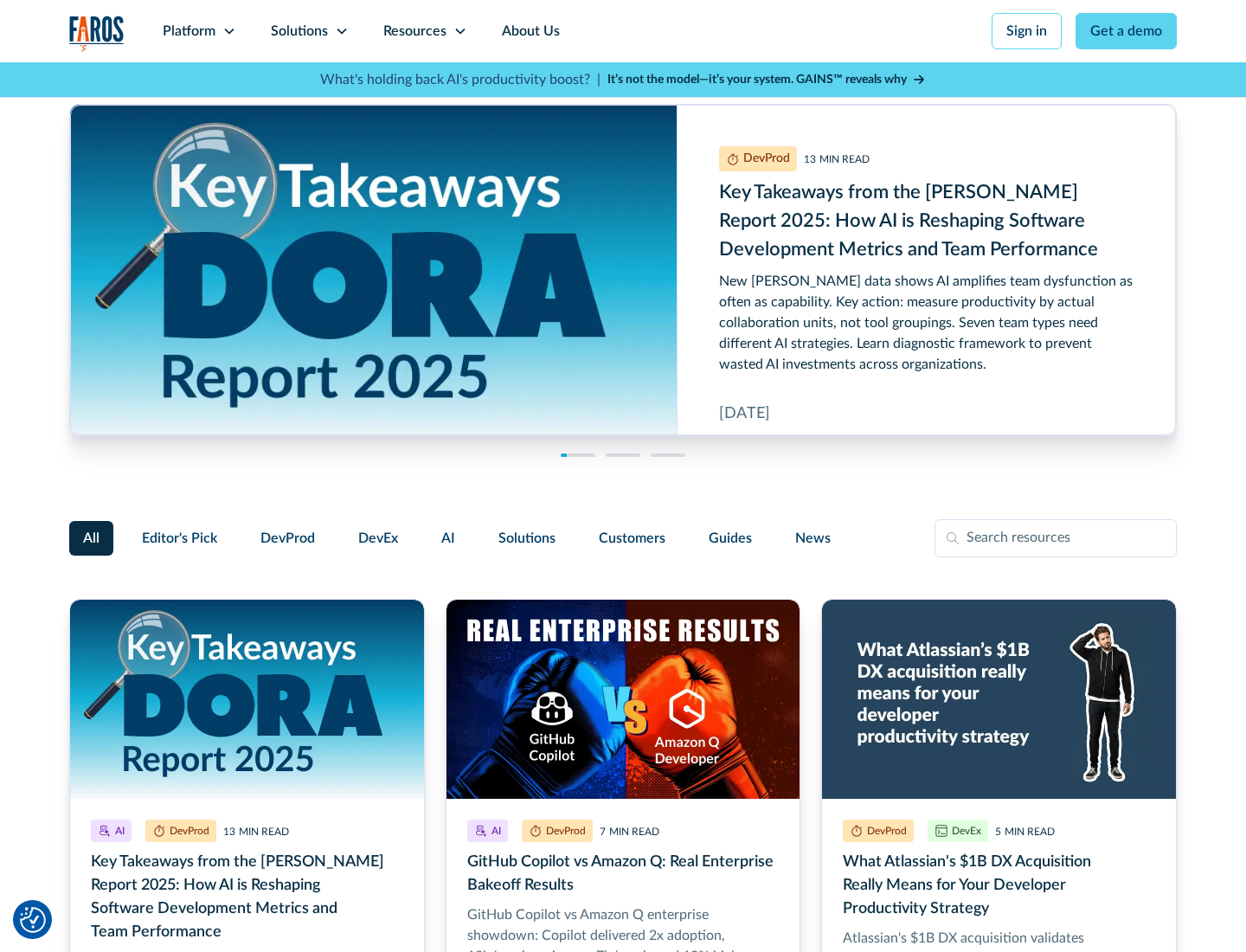
click at [1127, 31] on link "Get a demo" at bounding box center [1126, 31] width 101 height 36
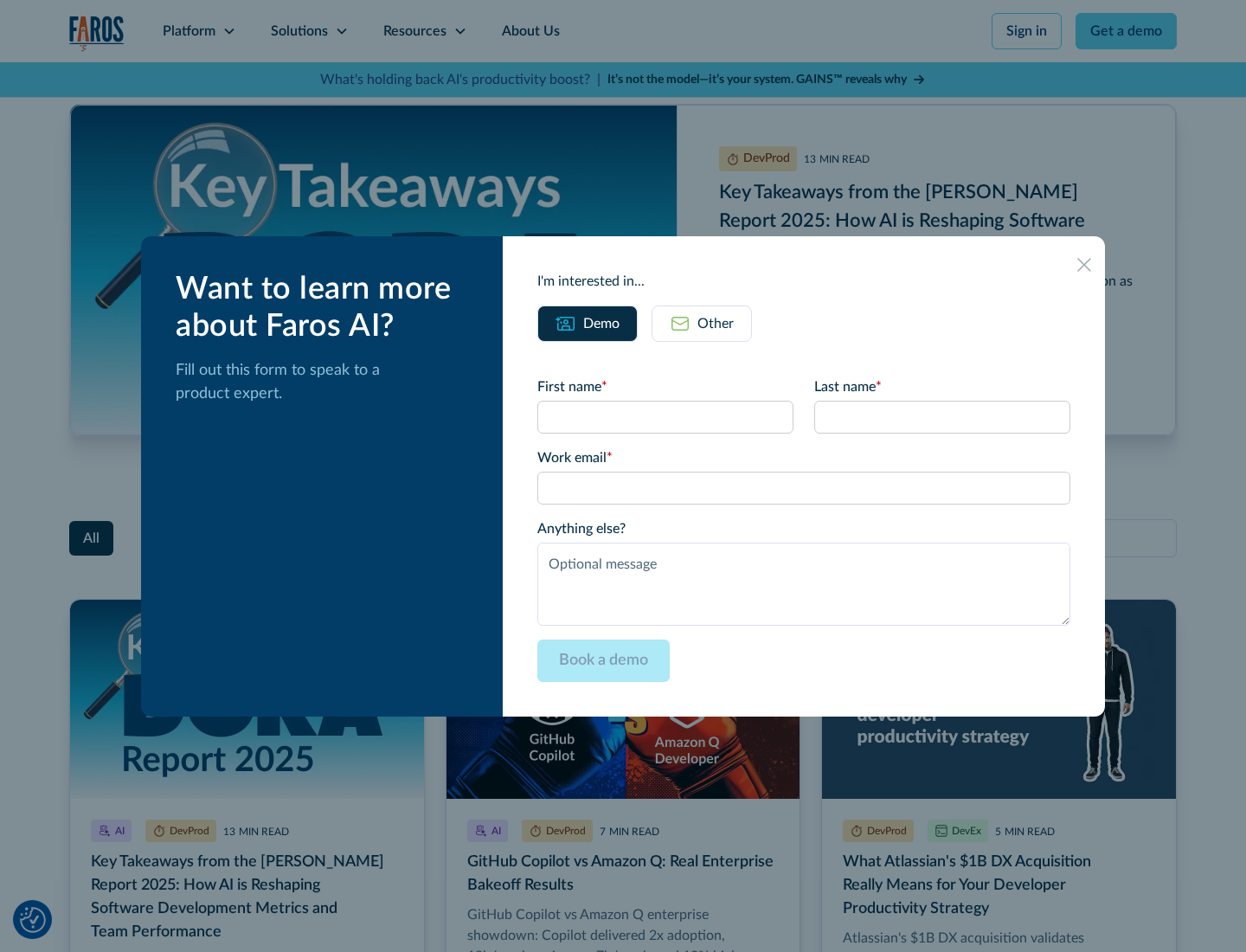
click at [702, 323] on div "Other" at bounding box center [715, 324] width 36 height 21
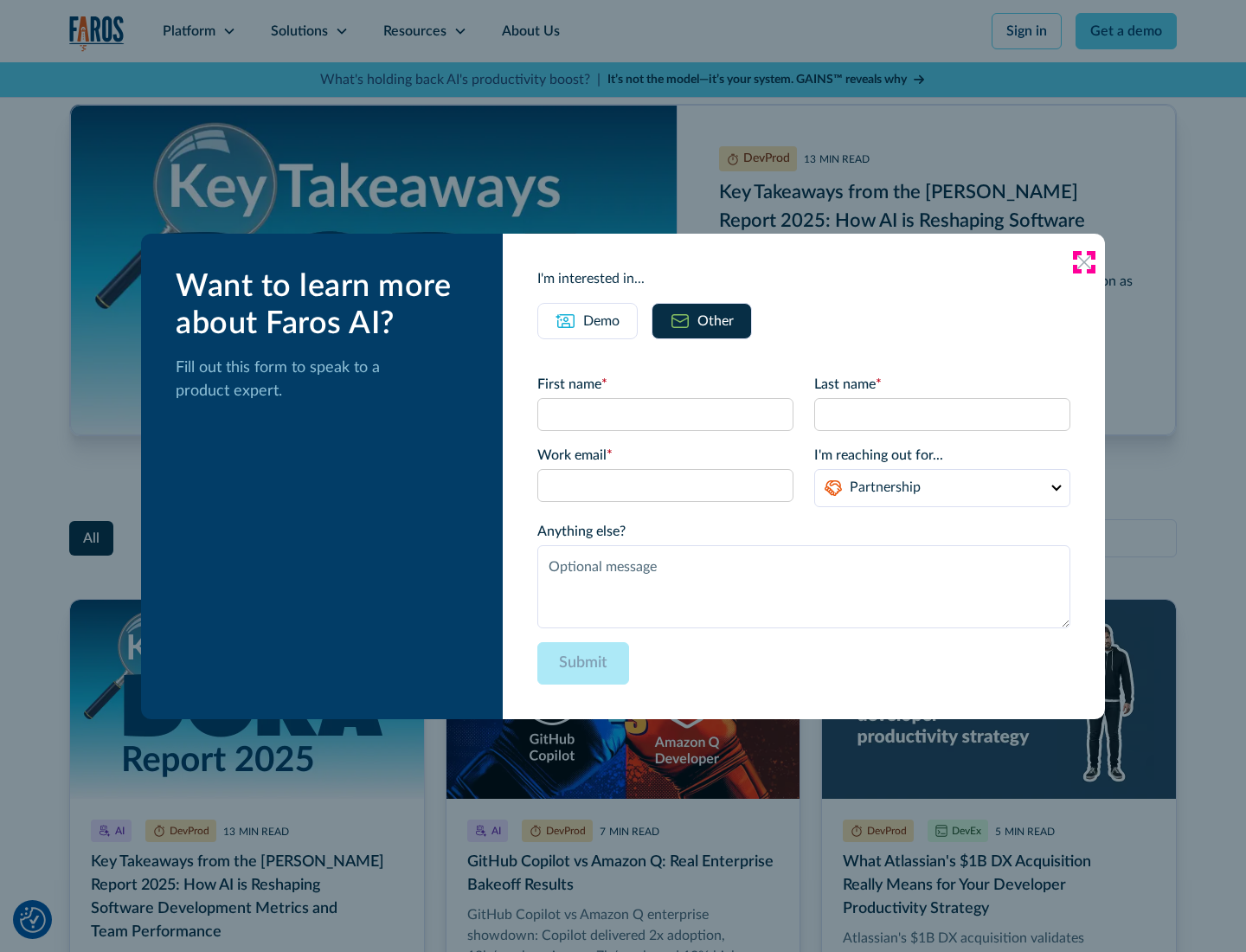
click at [1084, 261] on icon at bounding box center [1084, 262] width 14 height 14
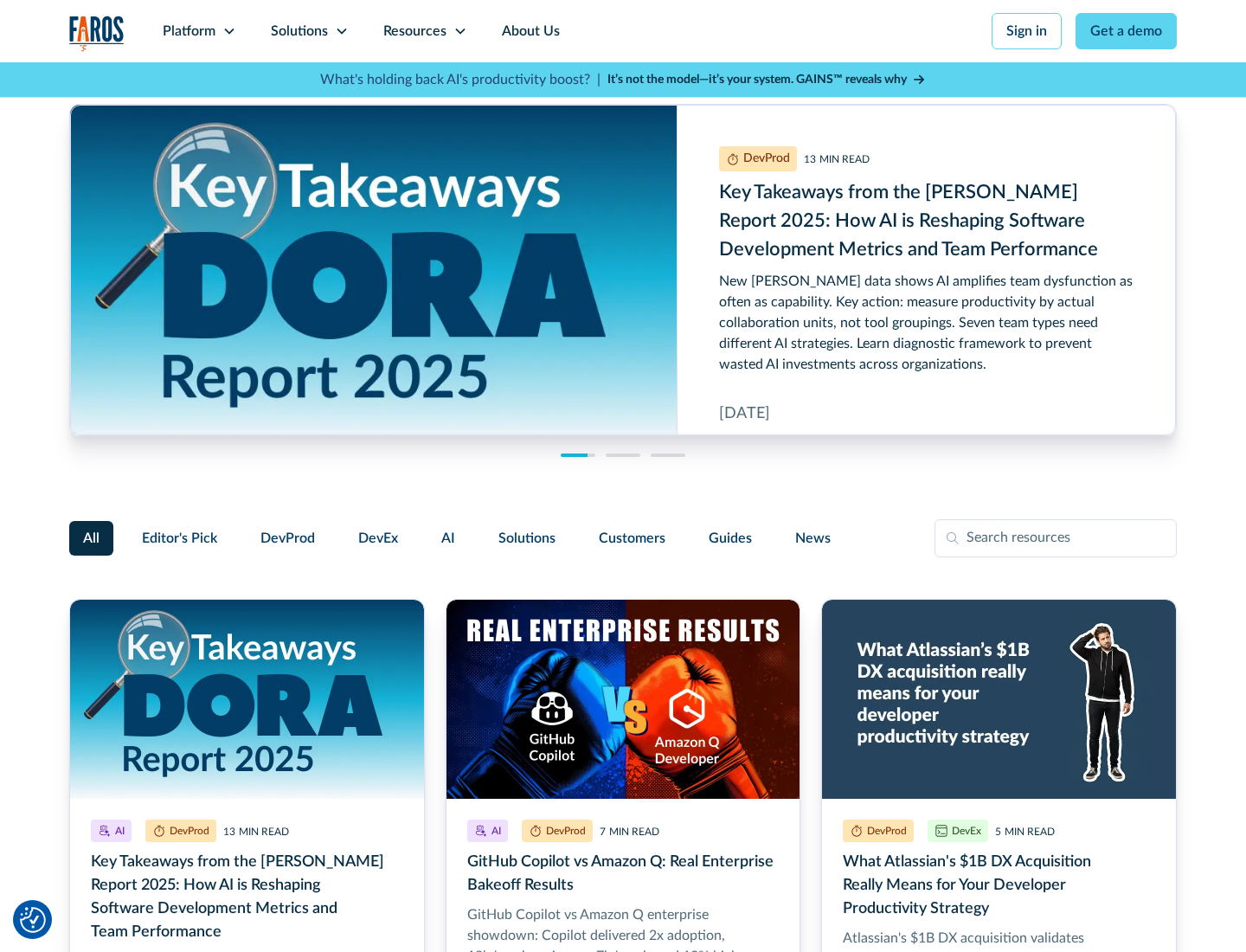
click at [529, 31] on link "About Us" at bounding box center [531, 31] width 93 height 62
